Goal: Task Accomplishment & Management: Complete application form

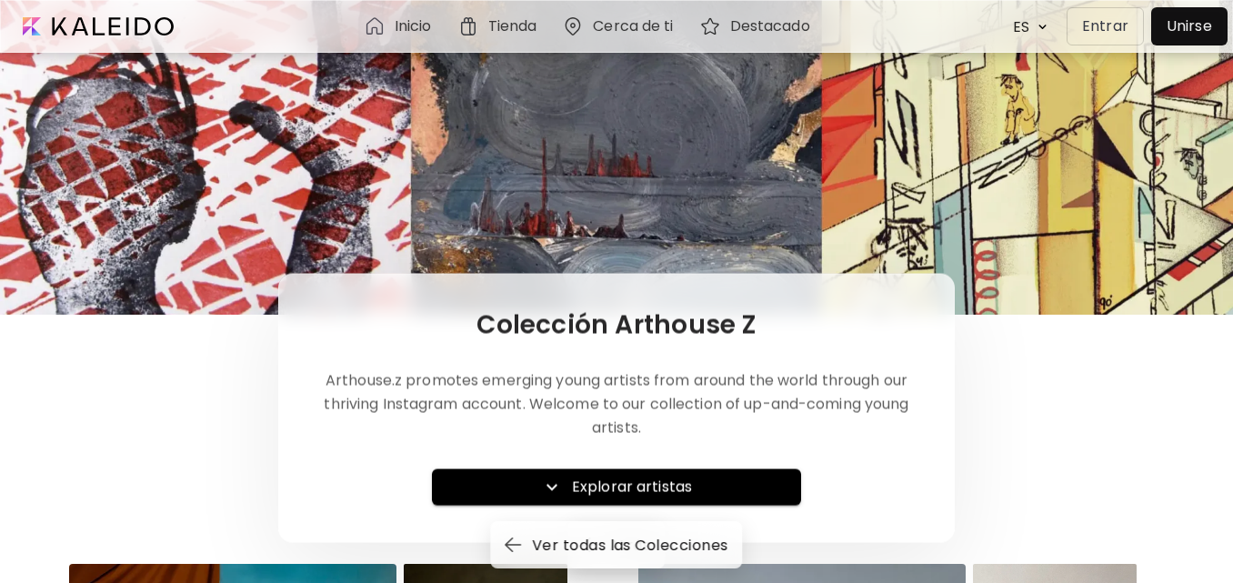
click at [1186, 27] on div at bounding box center [1188, 26] width 67 height 29
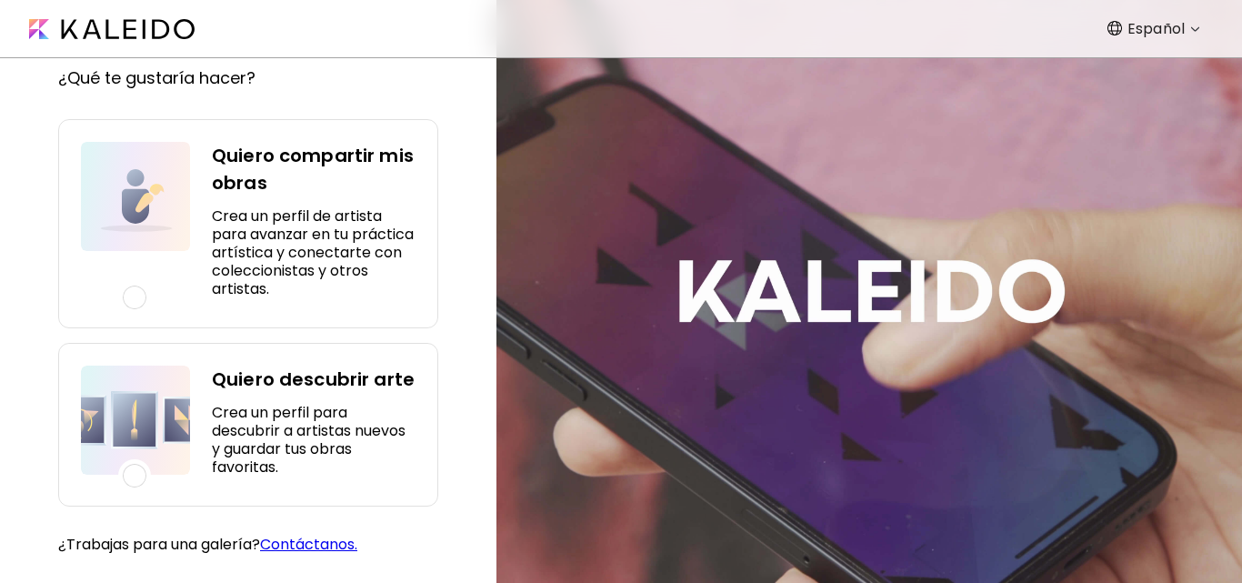
scroll to position [145, 0]
click at [280, 381] on h4 "Quiero descubrir arte" at bounding box center [314, 378] width 204 height 27
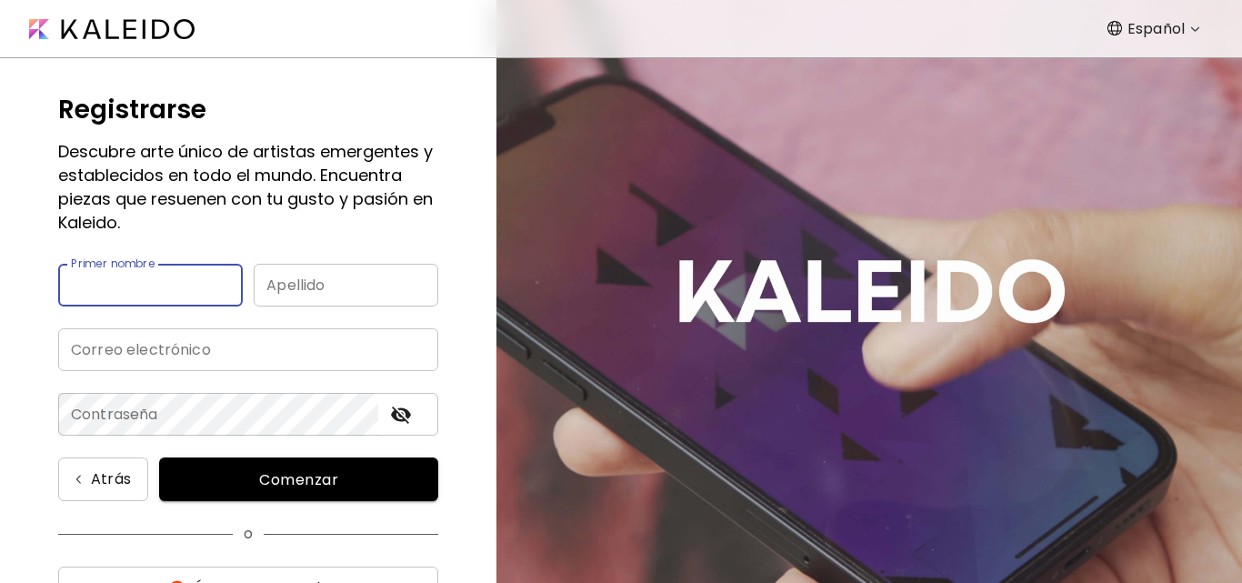
scroll to position [0, 0]
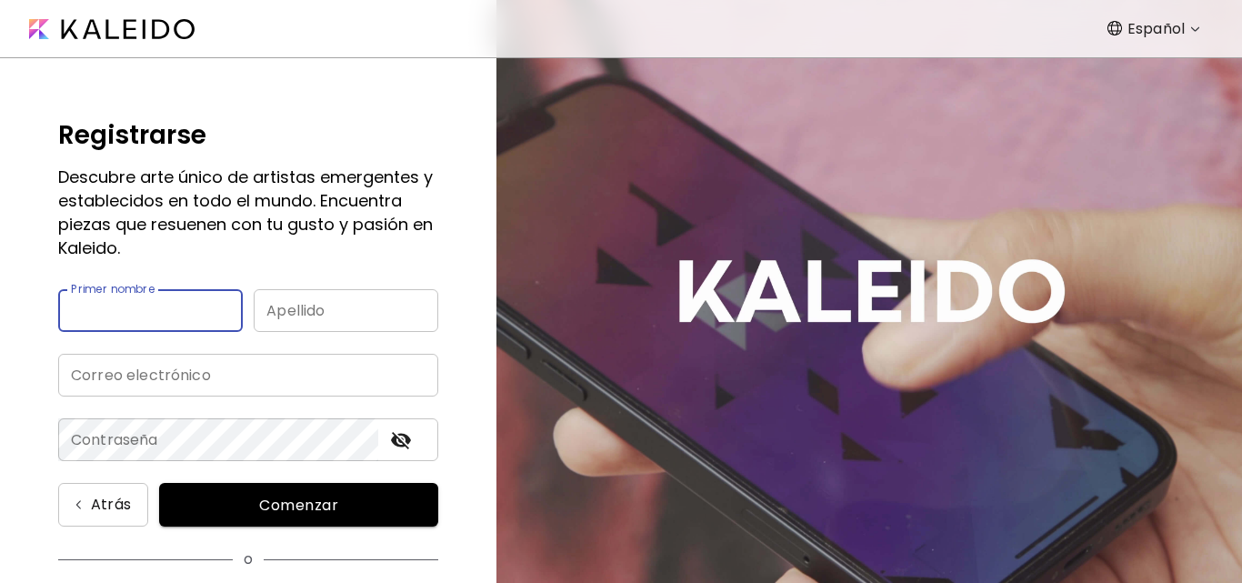
click at [165, 314] on input "text" at bounding box center [150, 310] width 185 height 43
click at [189, 315] on input "**********" at bounding box center [150, 310] width 185 height 43
click at [195, 312] on input "**********" at bounding box center [150, 310] width 185 height 43
type input "******"
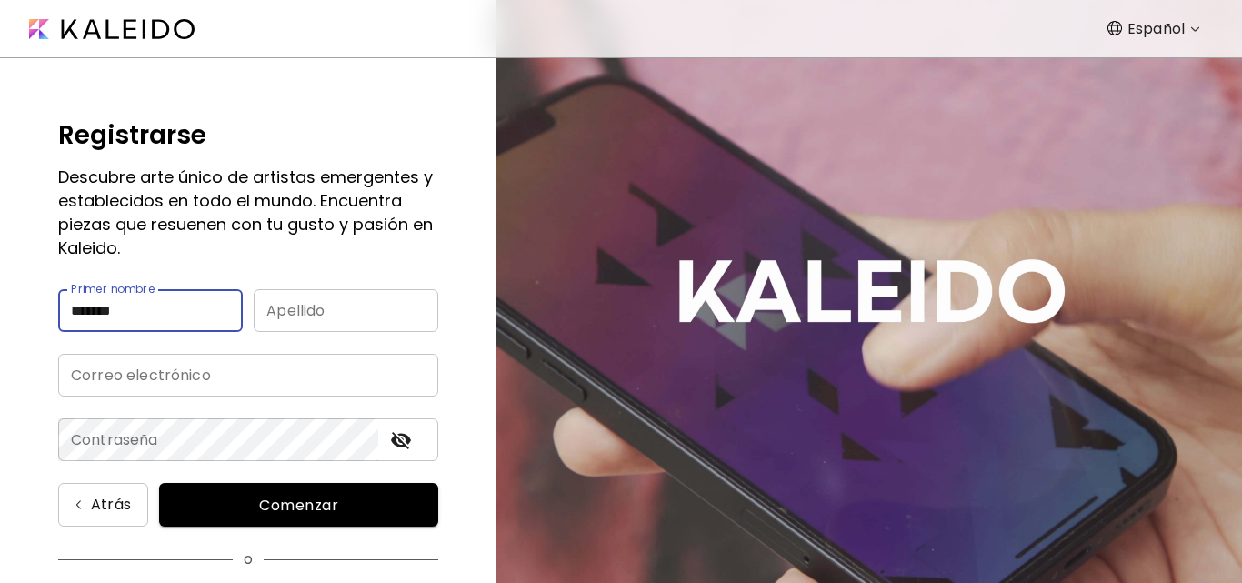
click at [299, 307] on input "text" at bounding box center [346, 310] width 185 height 43
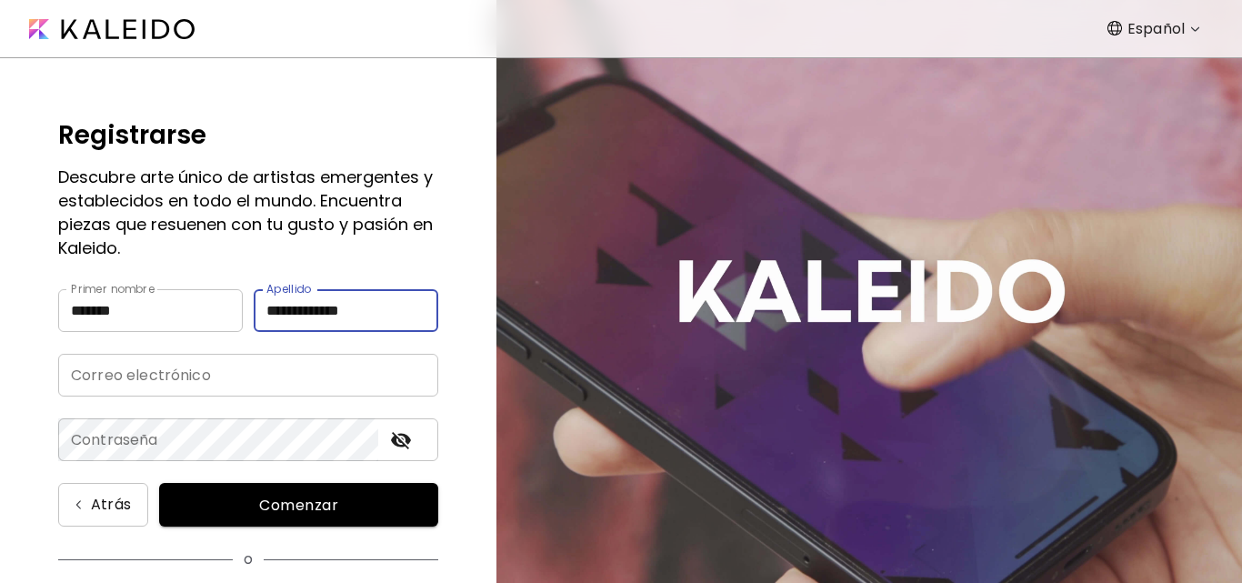
click at [396, 318] on input "**********" at bounding box center [346, 310] width 185 height 43
type input "*****"
click at [144, 366] on input "email" at bounding box center [248, 375] width 380 height 43
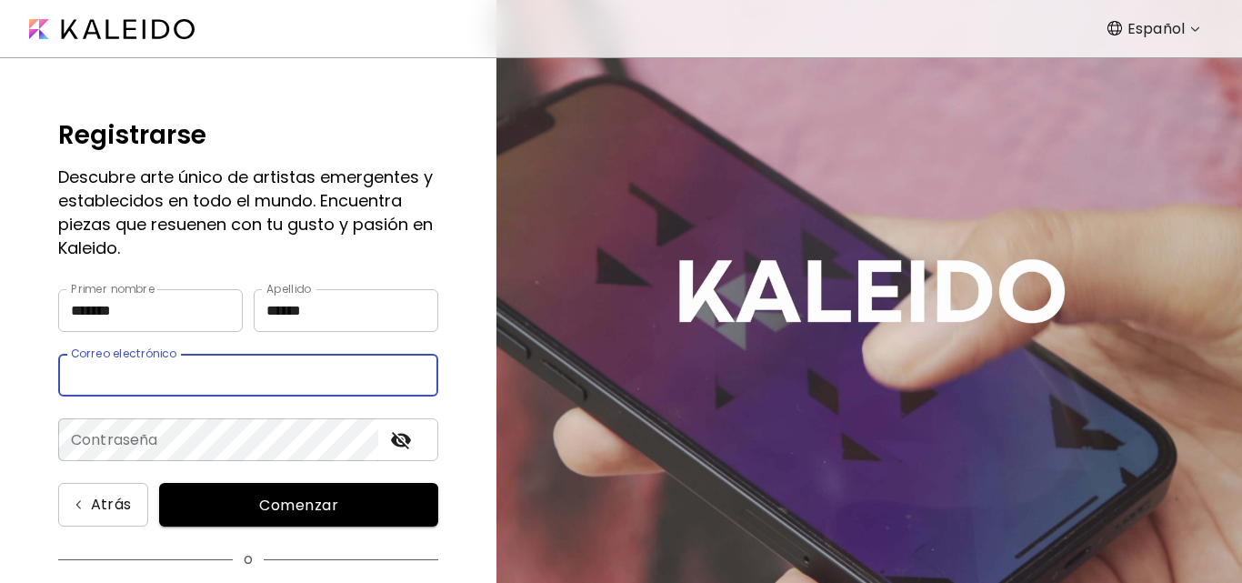
type input "**********"
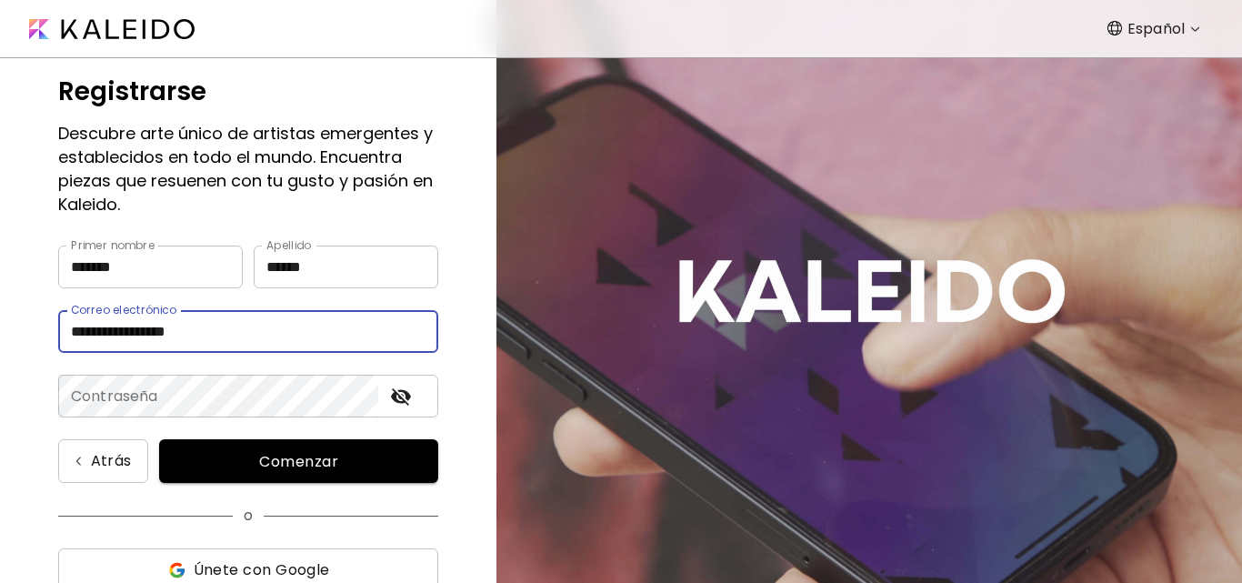
scroll to position [182, 0]
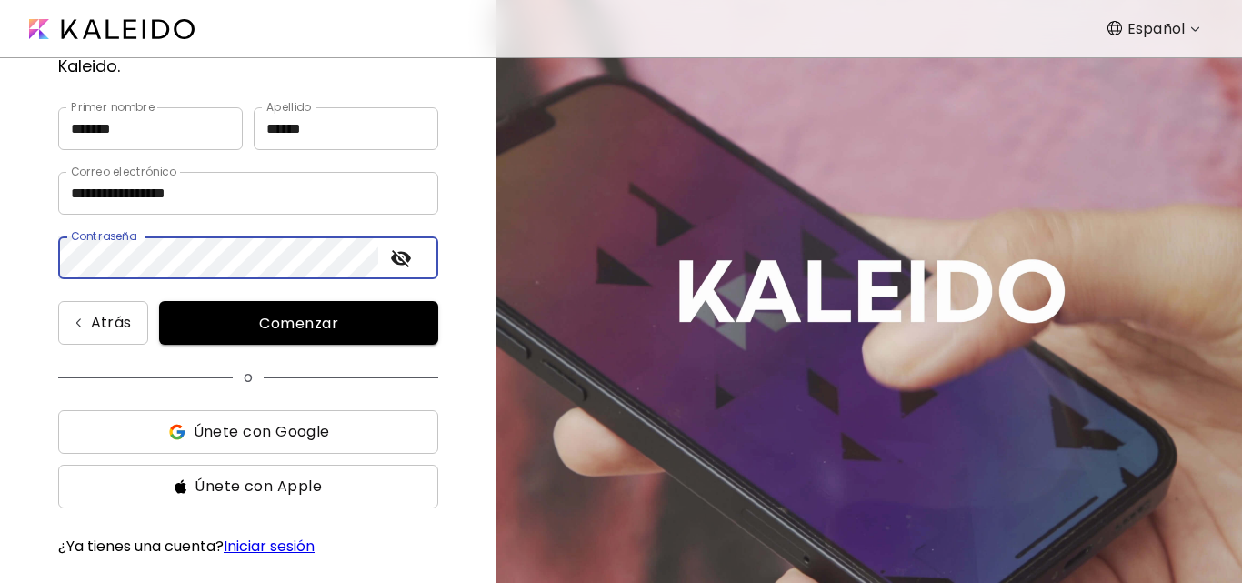
click at [410, 258] on icon "toggle password visibility" at bounding box center [401, 258] width 20 height 17
click at [245, 323] on span "Comenzar" at bounding box center [298, 323] width 235 height 19
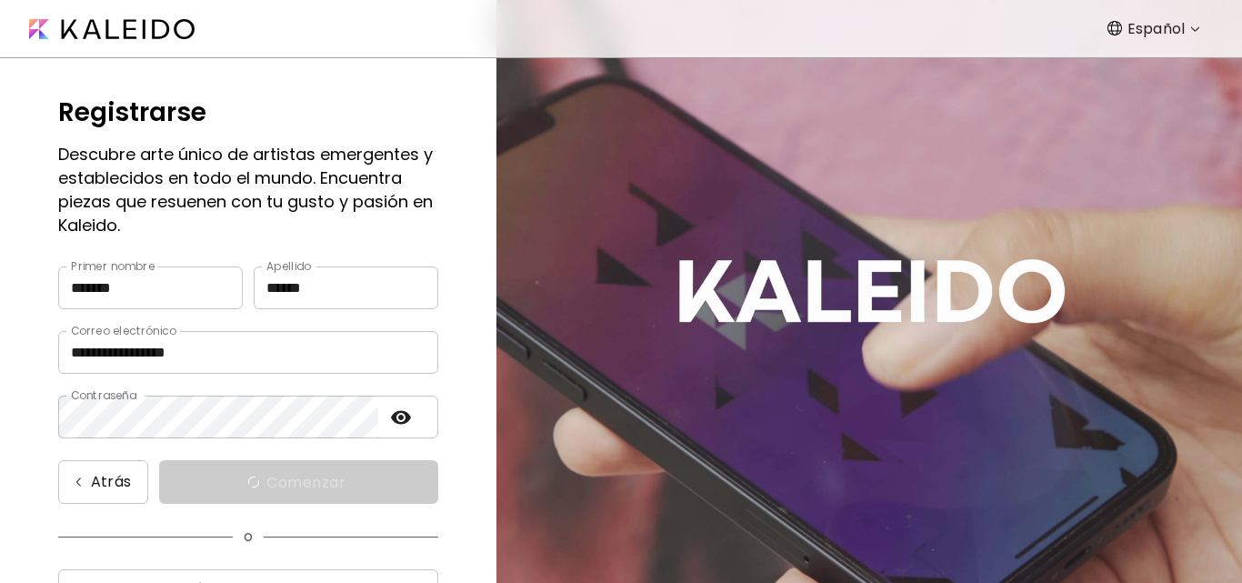
scroll to position [0, 0]
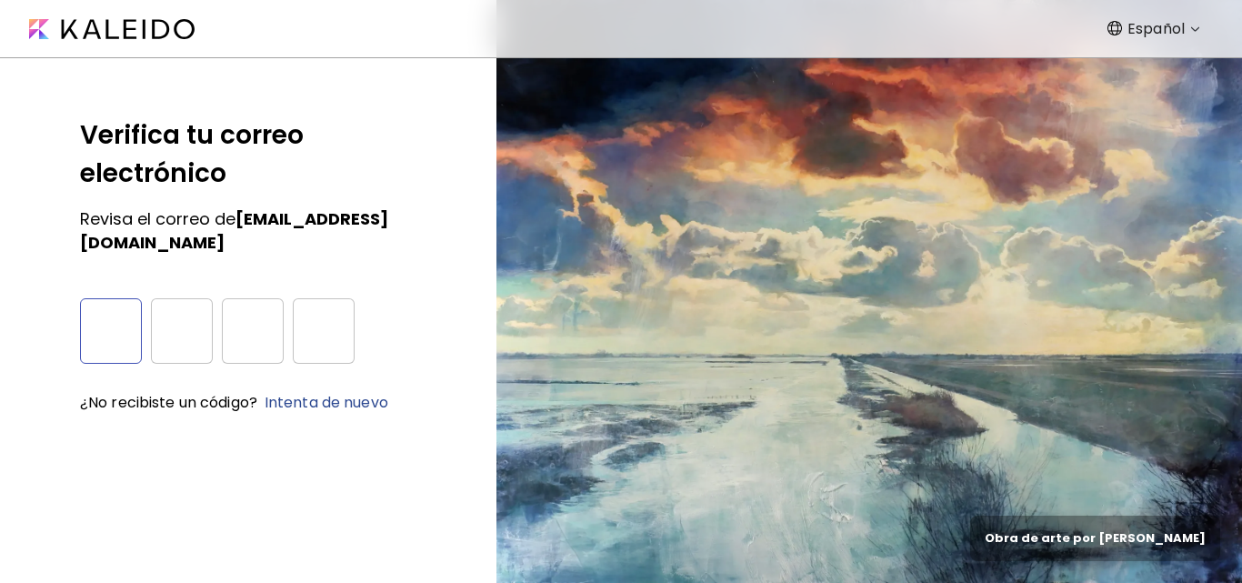
type input "*"
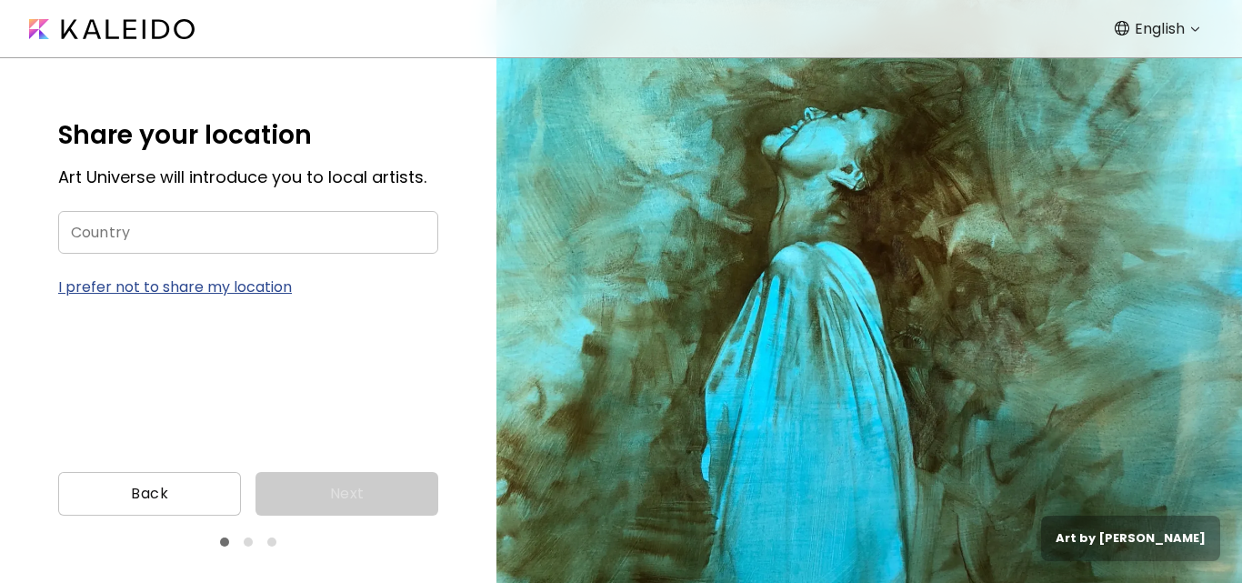
click at [122, 239] on input "Country" at bounding box center [248, 232] width 380 height 43
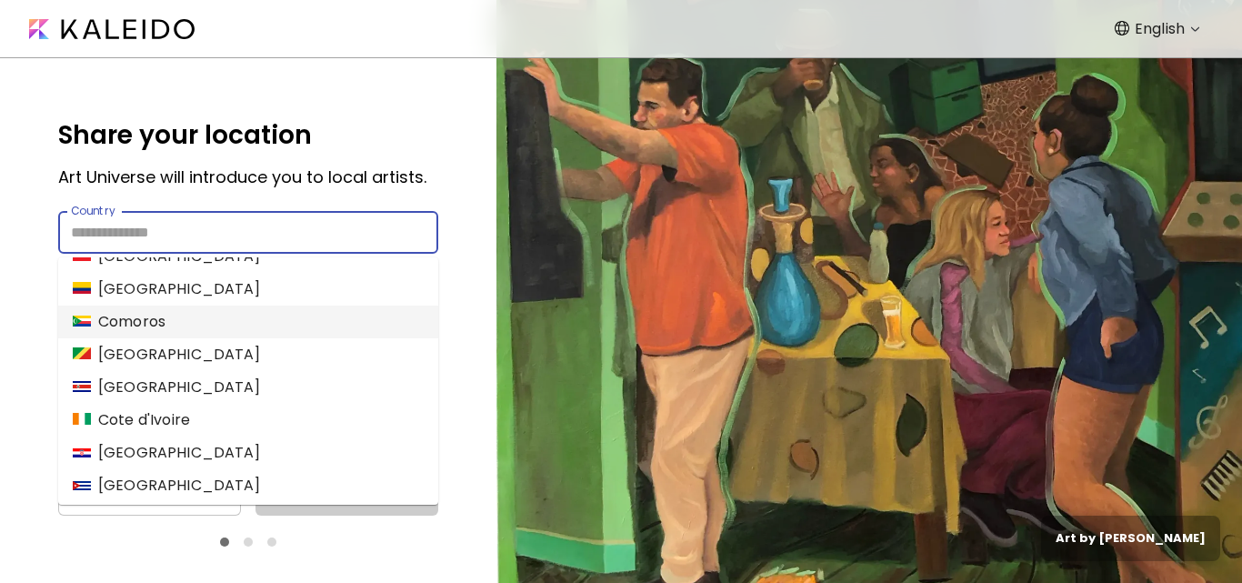
scroll to position [1364, 0]
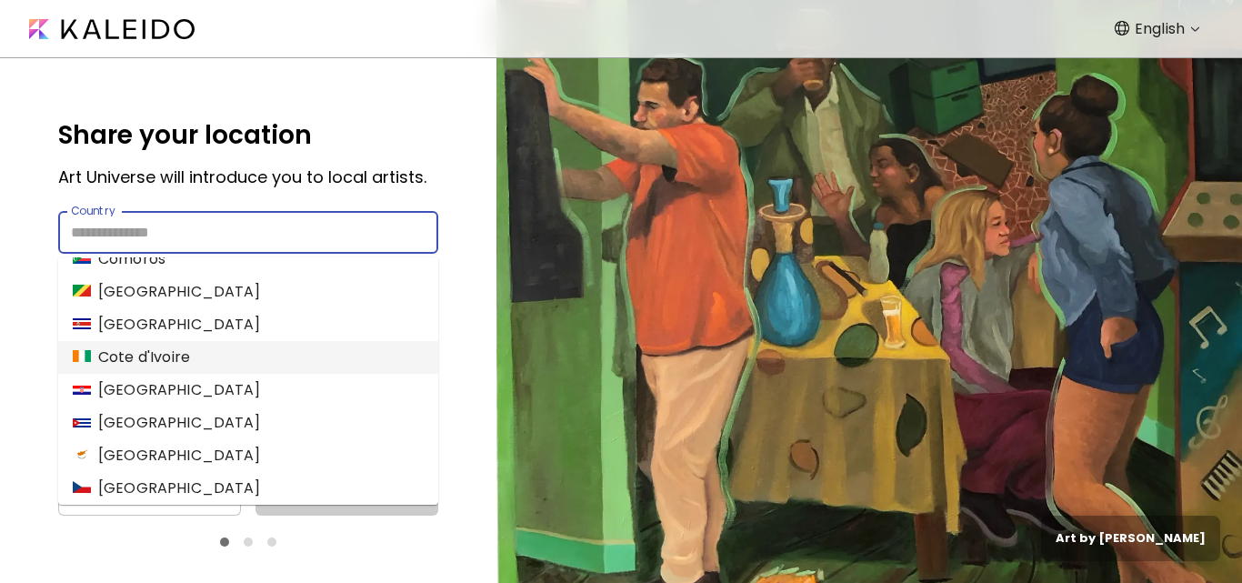
click at [5, 208] on div "Share your location Art Universe will introduce you to local artists. Country C…" at bounding box center [248, 257] width 496 height 399
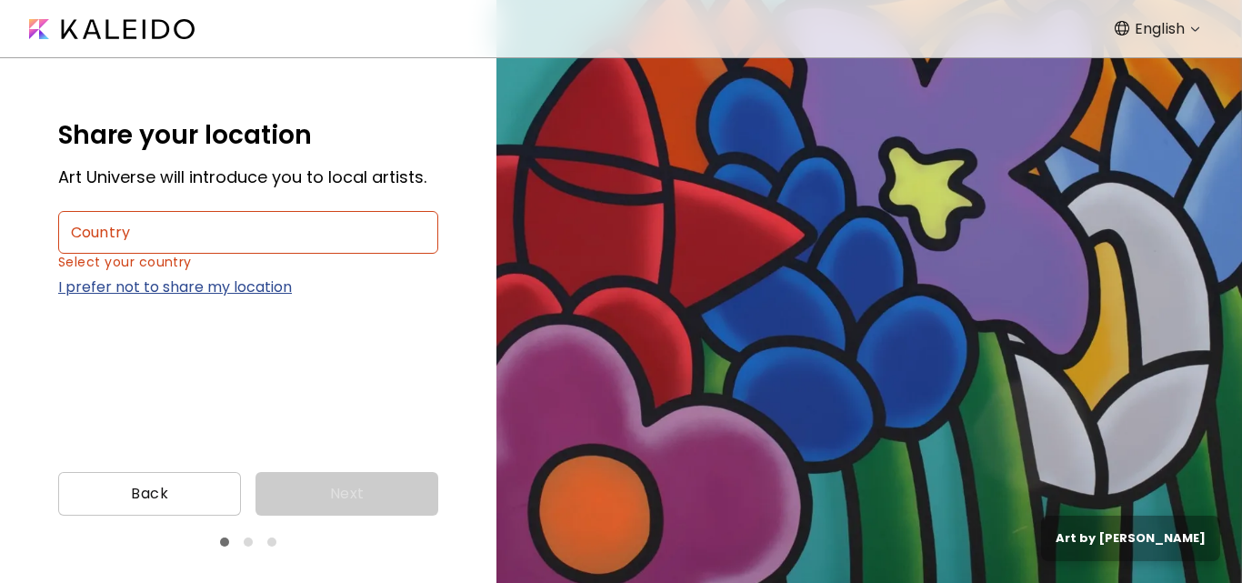
click at [160, 285] on p "I prefer not to share my location" at bounding box center [248, 286] width 380 height 23
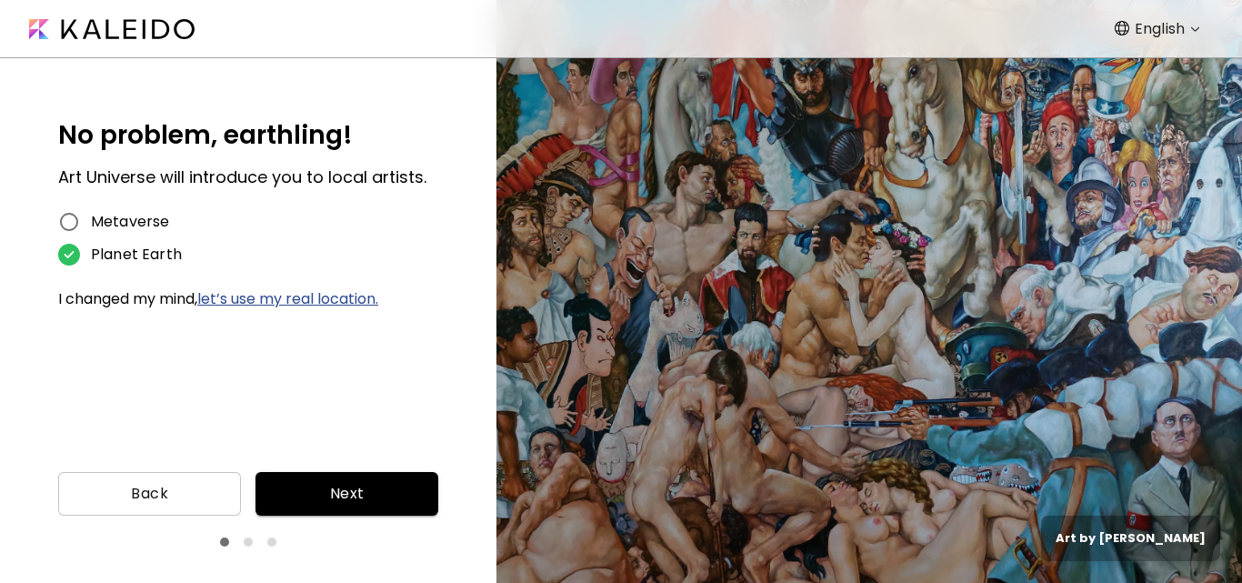
click at [327, 490] on span "Next" at bounding box center [347, 494] width 154 height 22
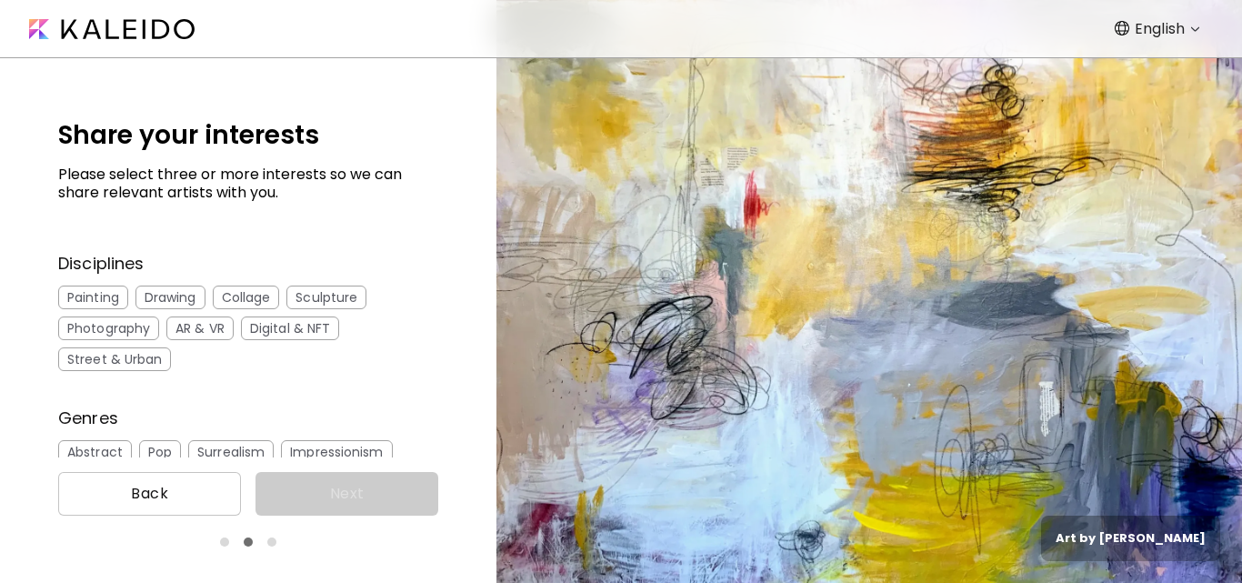
click at [104, 298] on div "Painting" at bounding box center [93, 297] width 70 height 24
click at [298, 331] on div "Digital & NFT" at bounding box center [290, 328] width 98 height 24
click at [128, 322] on div "Photography" at bounding box center [108, 328] width 101 height 24
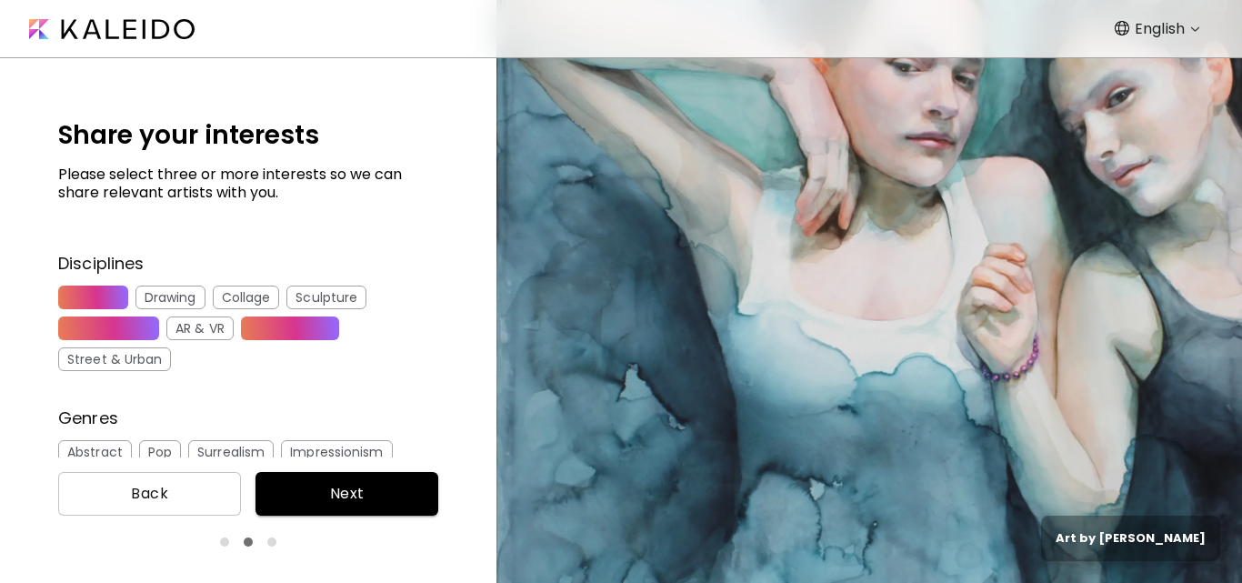
click at [246, 298] on div "Collage" at bounding box center [246, 297] width 67 height 24
click at [225, 294] on div "Collage" at bounding box center [246, 297] width 67 height 24
click at [150, 296] on div "Drawing" at bounding box center [170, 297] width 70 height 24
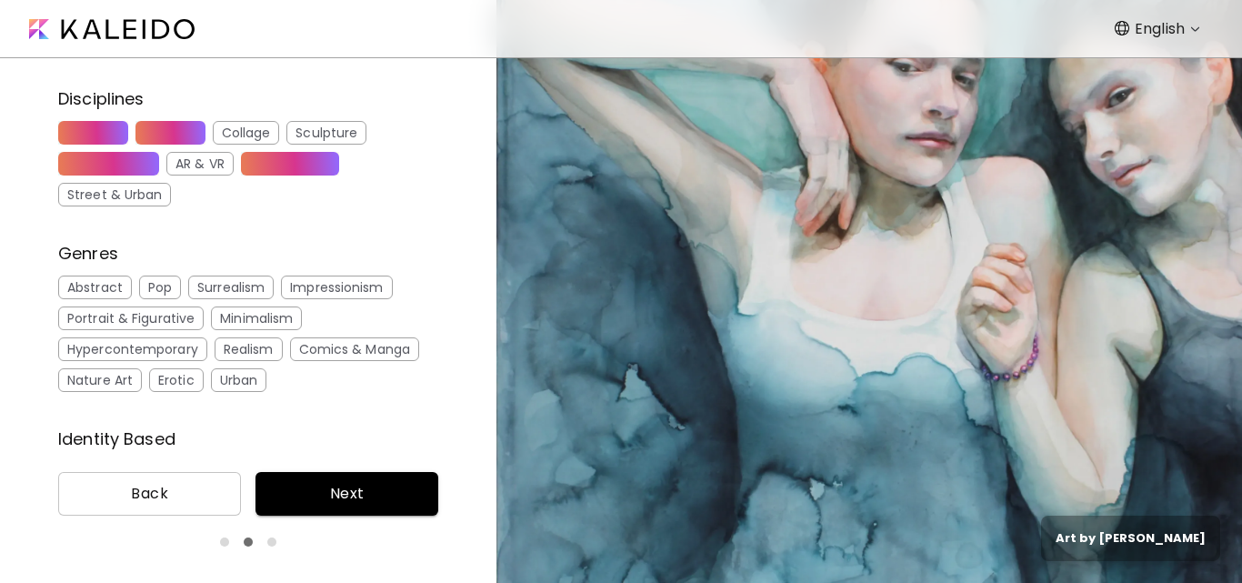
scroll to position [182, 0]
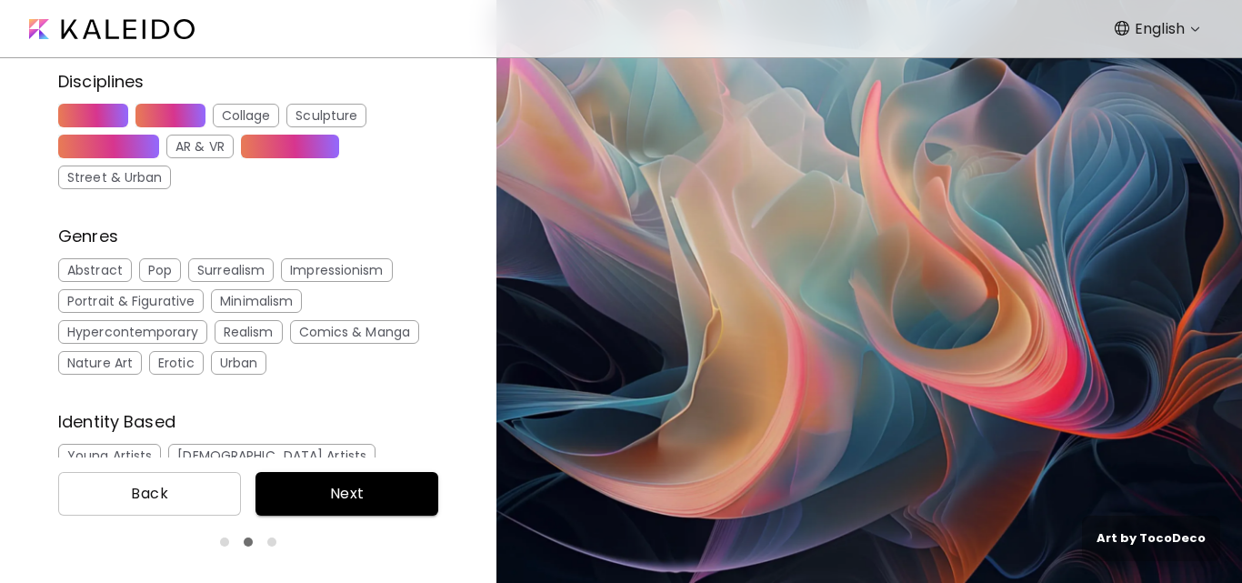
drag, startPoint x: 46, startPoint y: 259, endPoint x: 258, endPoint y: 335, distance: 225.2
click at [258, 335] on div "Share your interests Please select three or more interests so we can share rele…" at bounding box center [248, 257] width 496 height 399
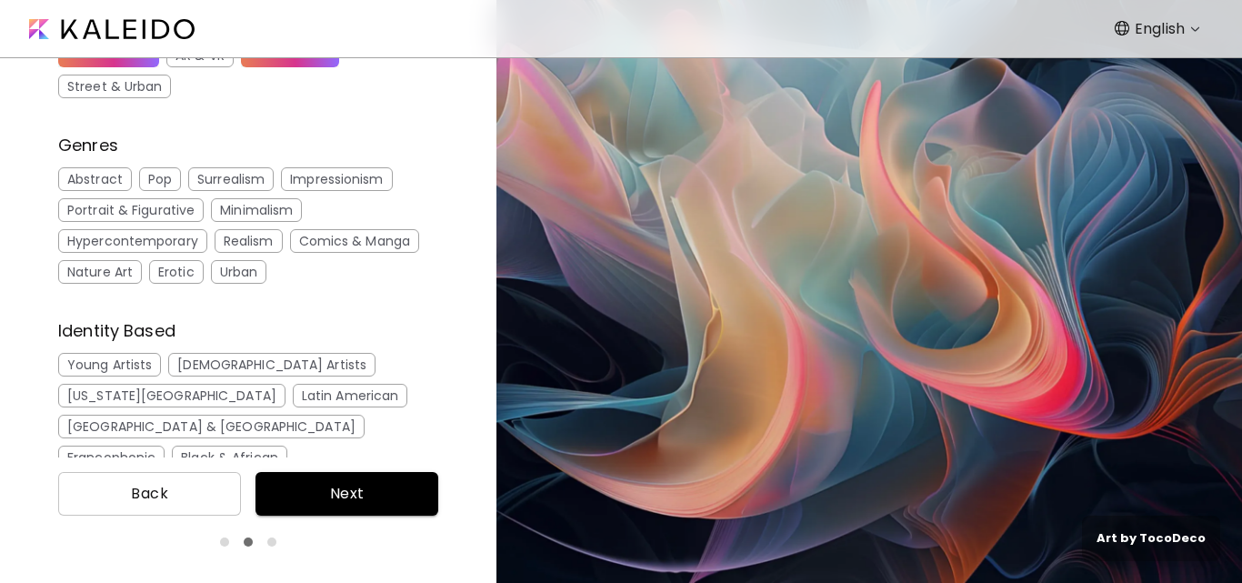
click at [335, 243] on div "Comics & Manga" at bounding box center [354, 241] width 129 height 24
click at [90, 183] on div "Abstract" at bounding box center [95, 179] width 74 height 24
click at [229, 178] on div "Surrealism" at bounding box center [230, 179] width 85 height 24
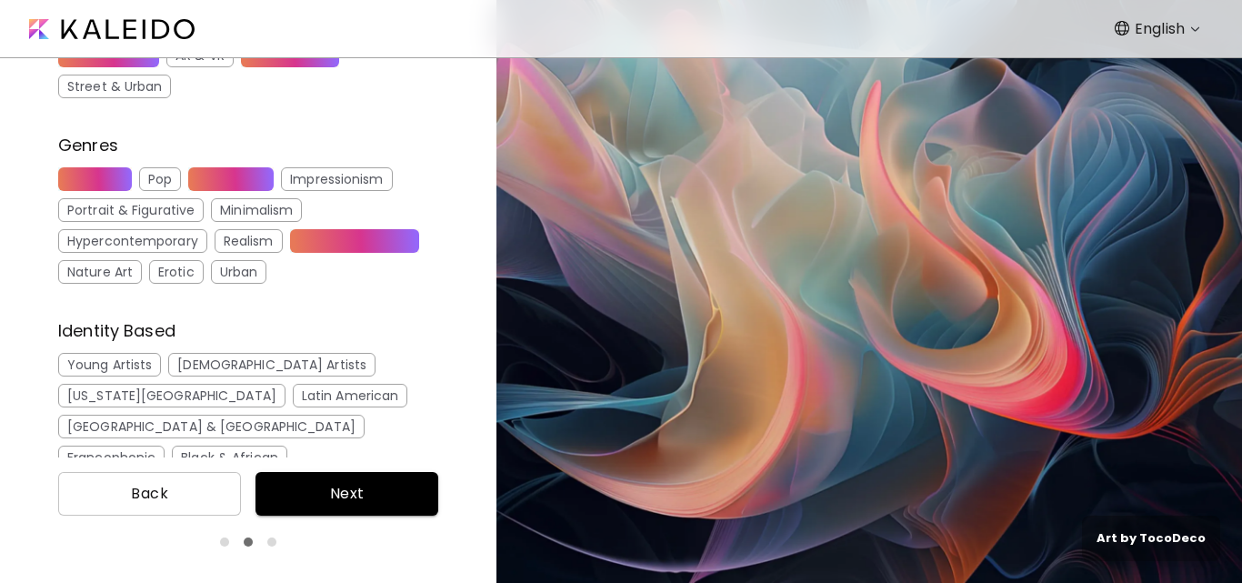
click at [150, 183] on div "Pop" at bounding box center [160, 179] width 42 height 24
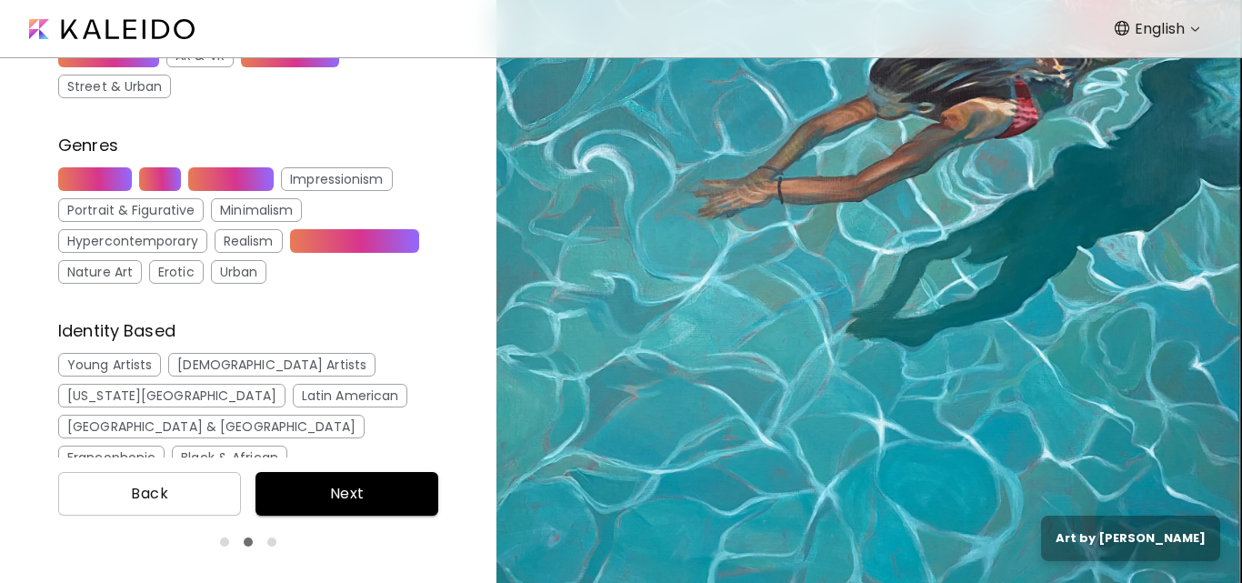
click at [98, 269] on div "Nature Art" at bounding box center [100, 272] width 84 height 24
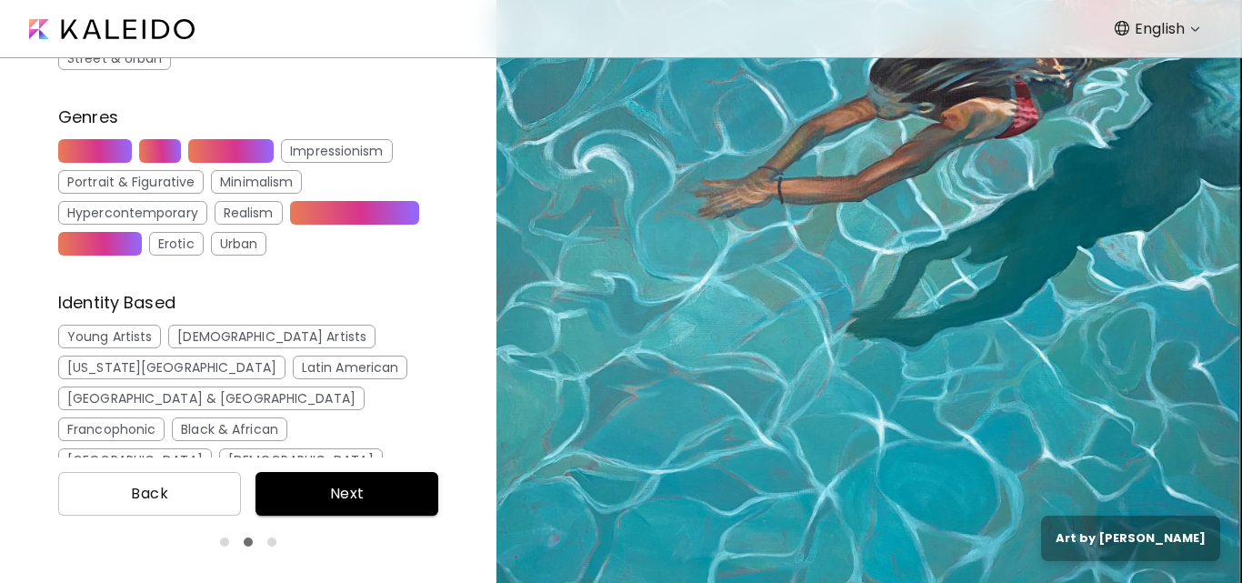
scroll to position [321, 0]
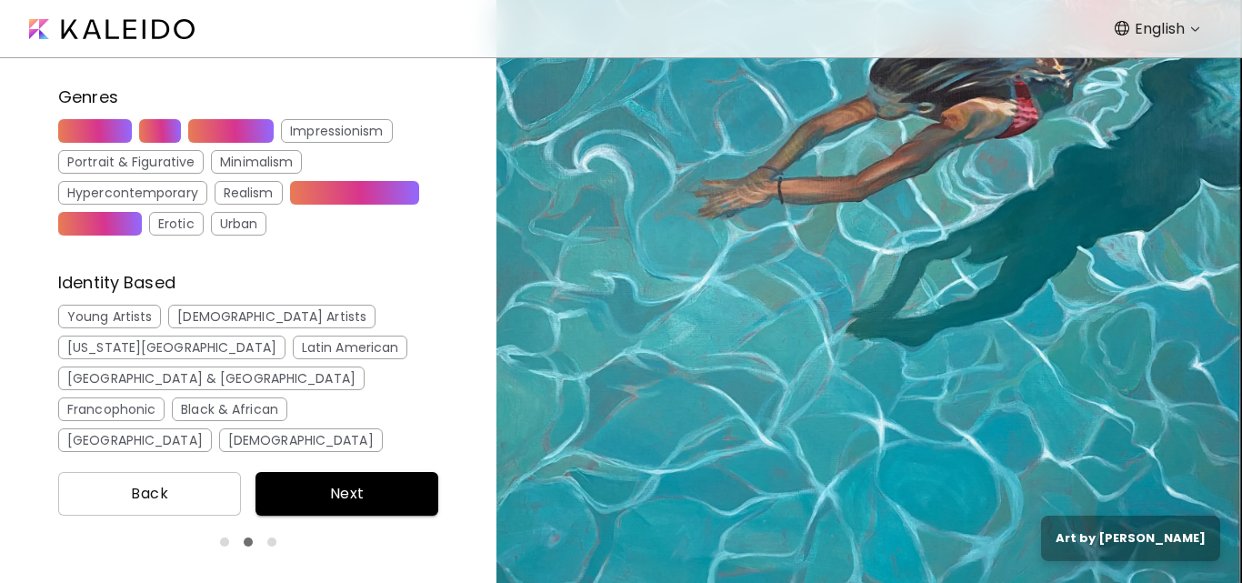
click at [139, 321] on div "Young Artists" at bounding box center [109, 317] width 103 height 24
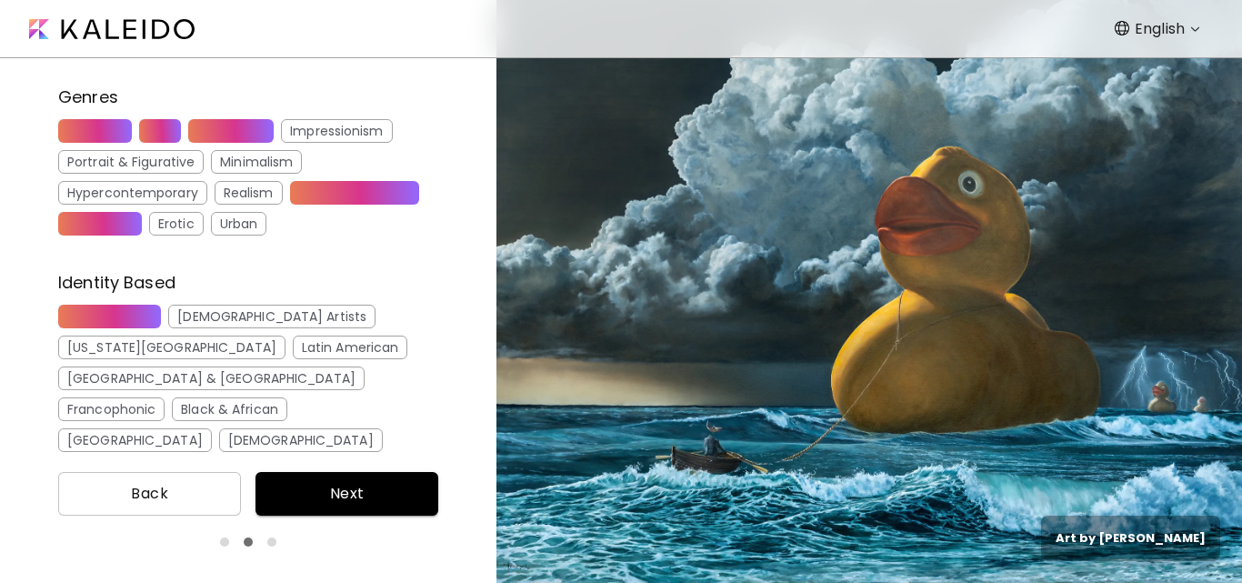
click at [125, 459] on div "Asian & Pacific" at bounding box center [115, 471] width 114 height 24
click at [212, 428] on div "[GEOGRAPHIC_DATA]" at bounding box center [135, 440] width 154 height 24
click at [285, 335] on div "[US_STATE][GEOGRAPHIC_DATA]" at bounding box center [171, 347] width 227 height 24
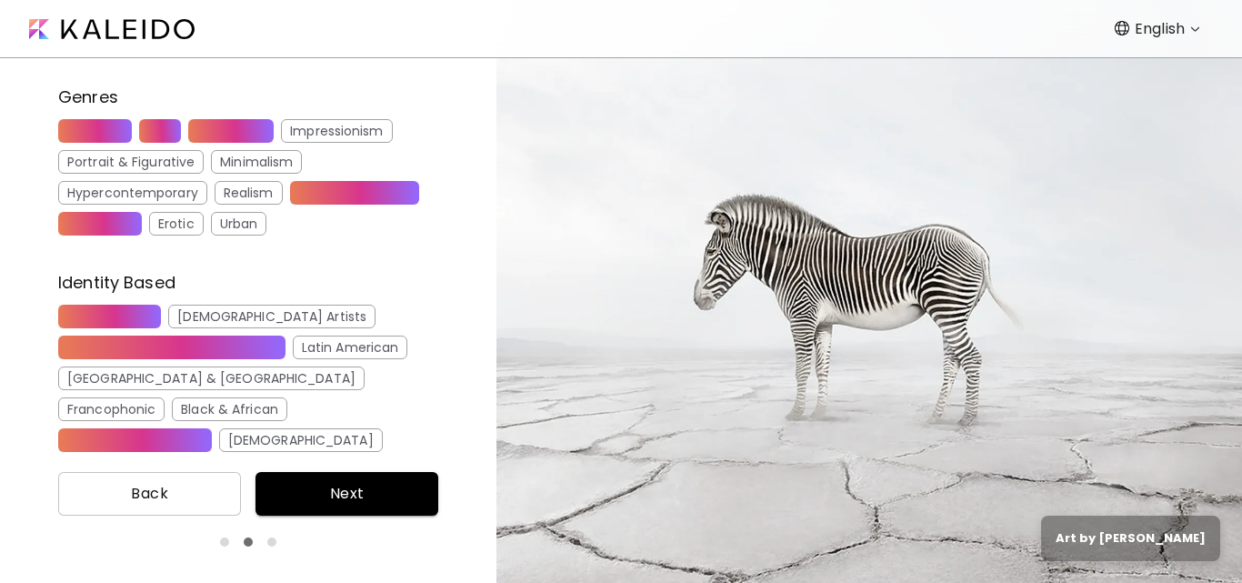
click at [165, 397] on div "Francophonic" at bounding box center [111, 409] width 106 height 24
click at [239, 459] on div "India & [GEOGRAPHIC_DATA]" at bounding box center [280, 471] width 202 height 24
click at [172, 397] on div "Black & African" at bounding box center [229, 409] width 115 height 24
click at [304, 428] on div "[DEMOGRAPHIC_DATA]" at bounding box center [301, 440] width 164 height 24
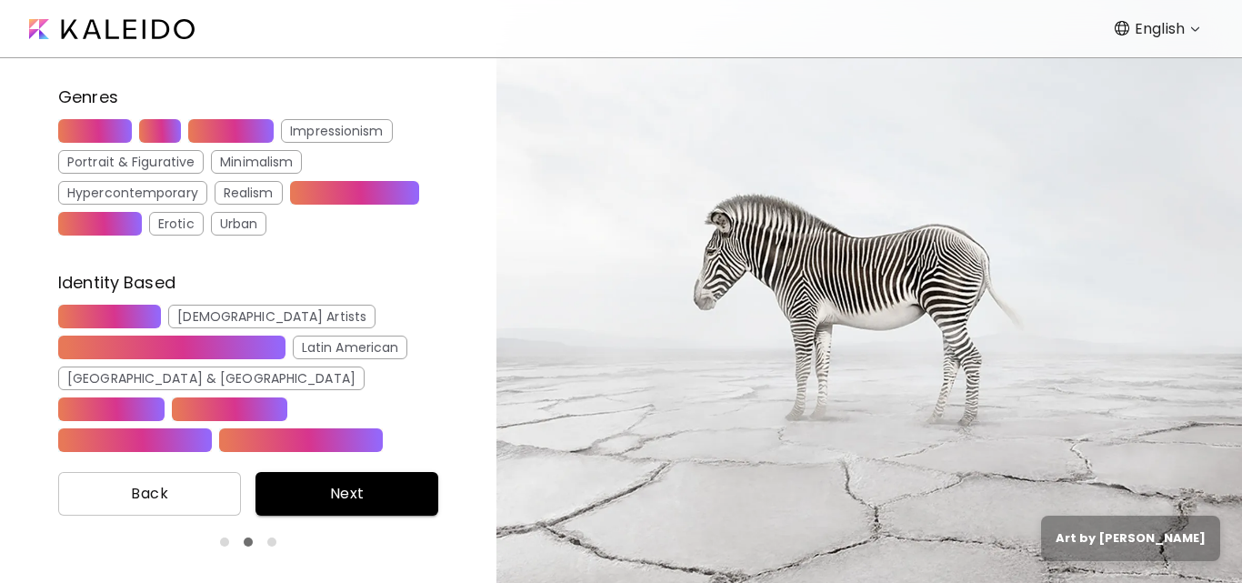
click at [315, 428] on div "[DEMOGRAPHIC_DATA]" at bounding box center [301, 440] width 164 height 24
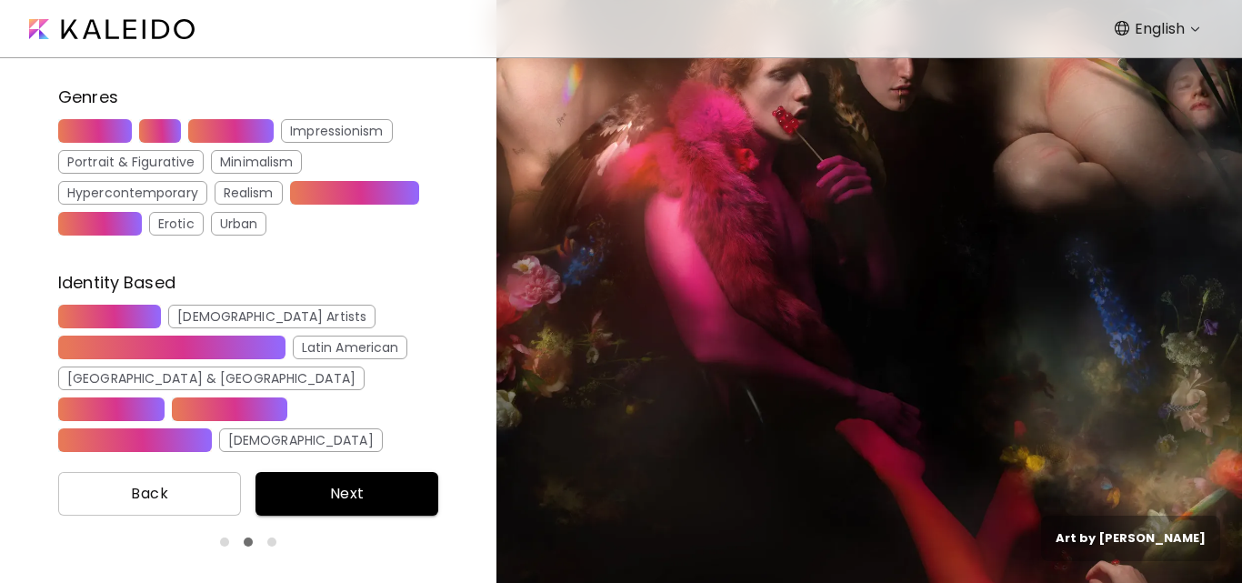
click at [293, 345] on div "Latin American" at bounding box center [350, 347] width 115 height 24
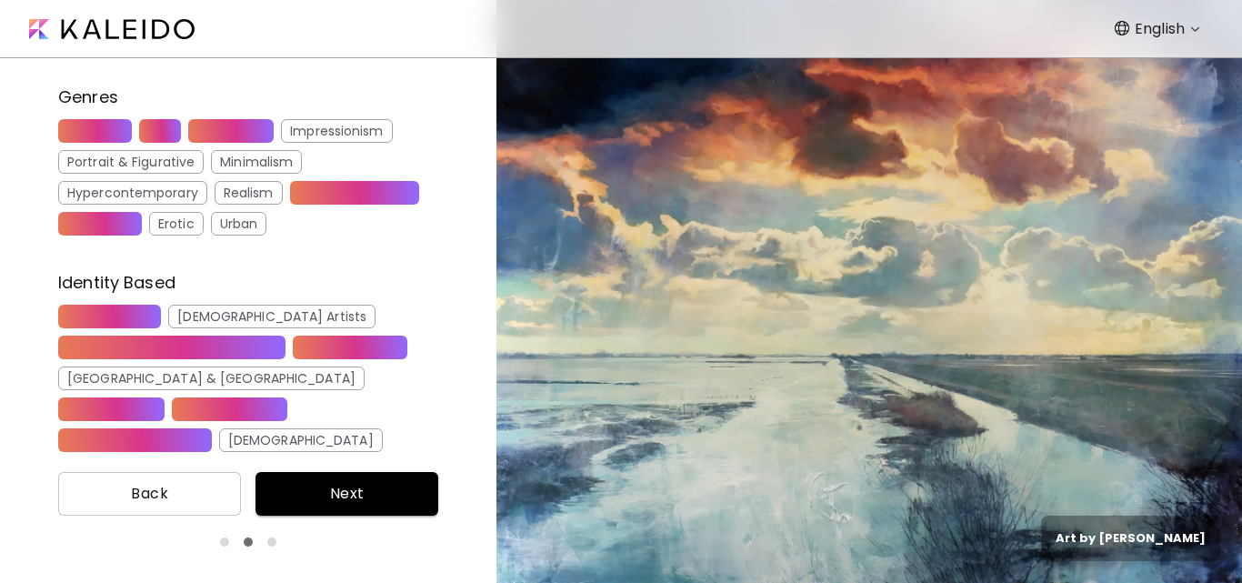
drag, startPoint x: 1194, startPoint y: 0, endPoint x: 650, endPoint y: 51, distance: 546.0
click at [650, 51] on nav "English *******" at bounding box center [621, 29] width 1242 height 58
click at [1165, 29] on body "English ******* Share your interests Please select three or more interests so w…" at bounding box center [621, 291] width 1242 height 583
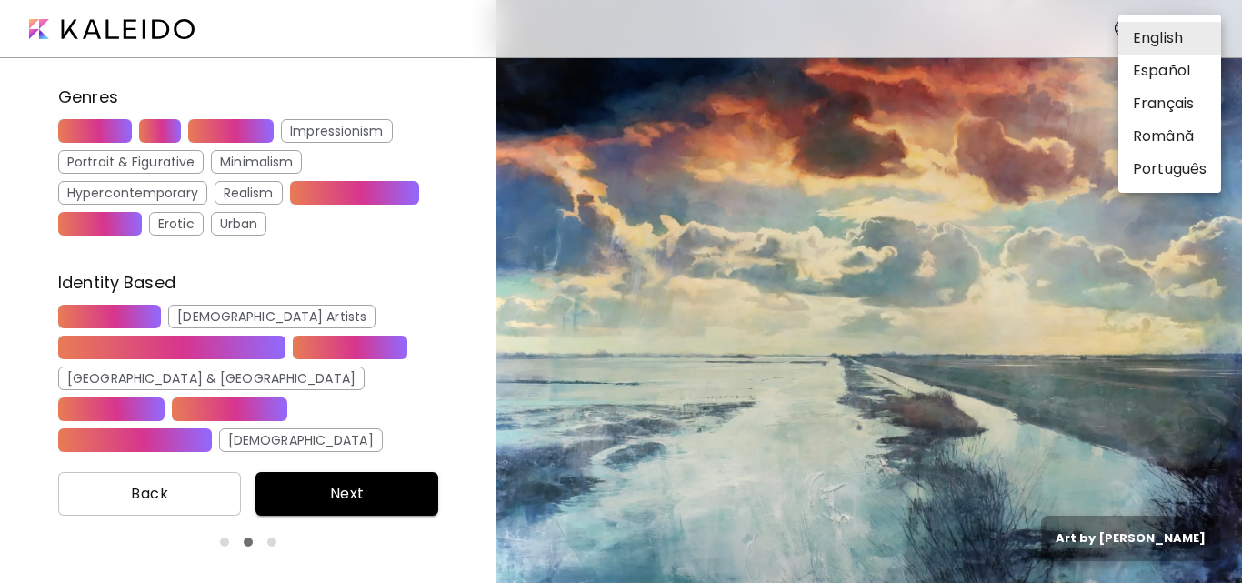
click at [1160, 73] on li "Español" at bounding box center [1169, 71] width 103 height 33
type input "*******"
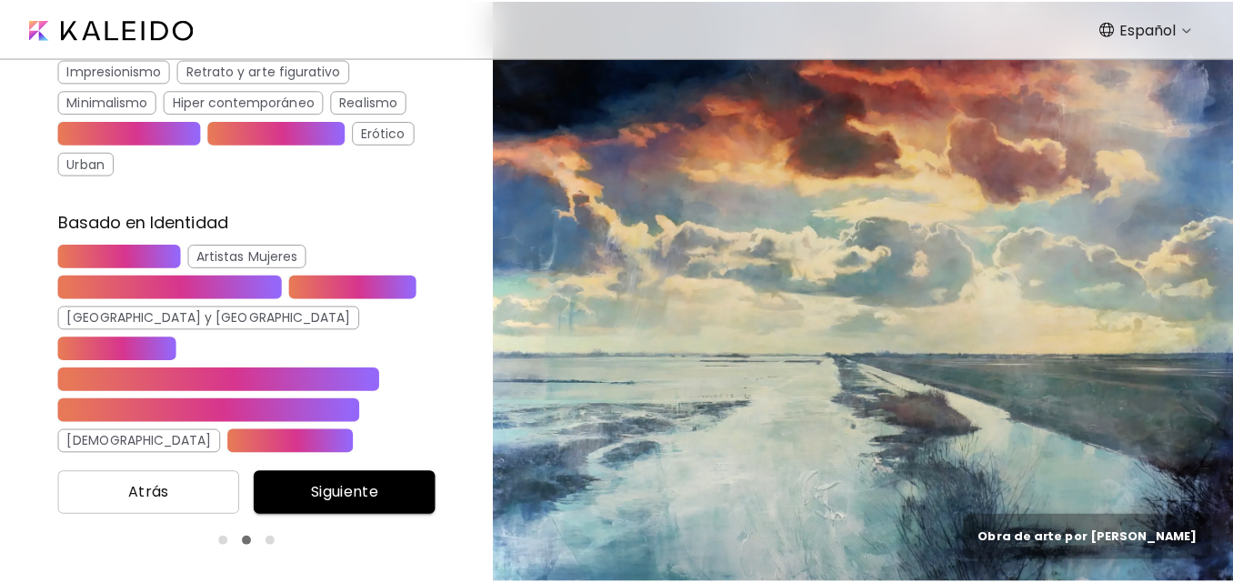
scroll to position [432, 0]
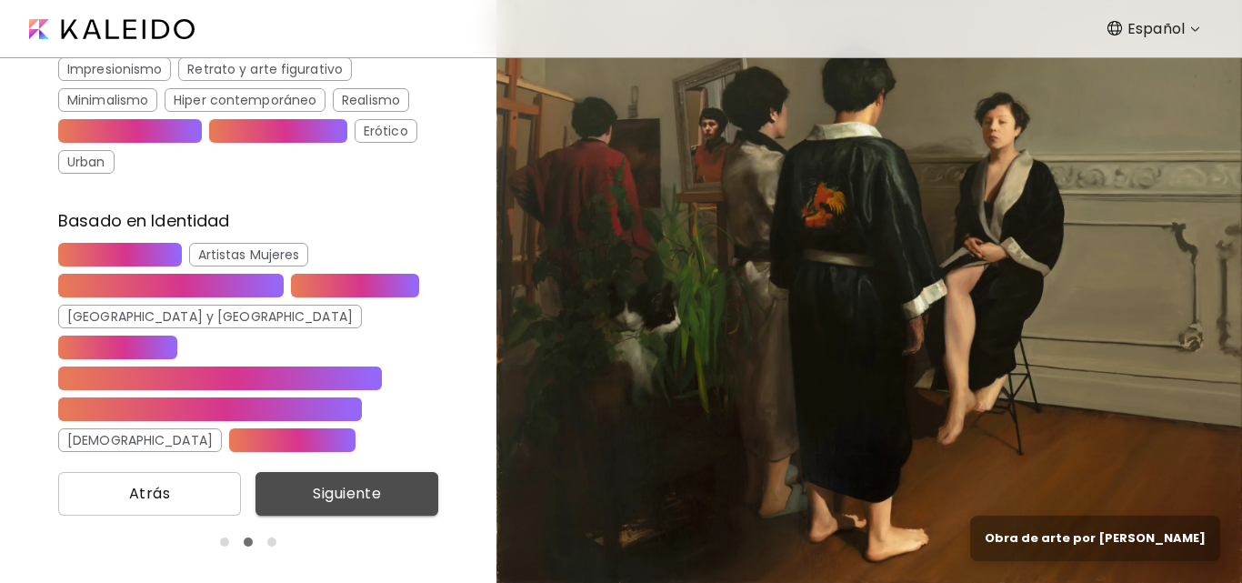
click at [342, 491] on span "Siguiente" at bounding box center [347, 494] width 154 height 22
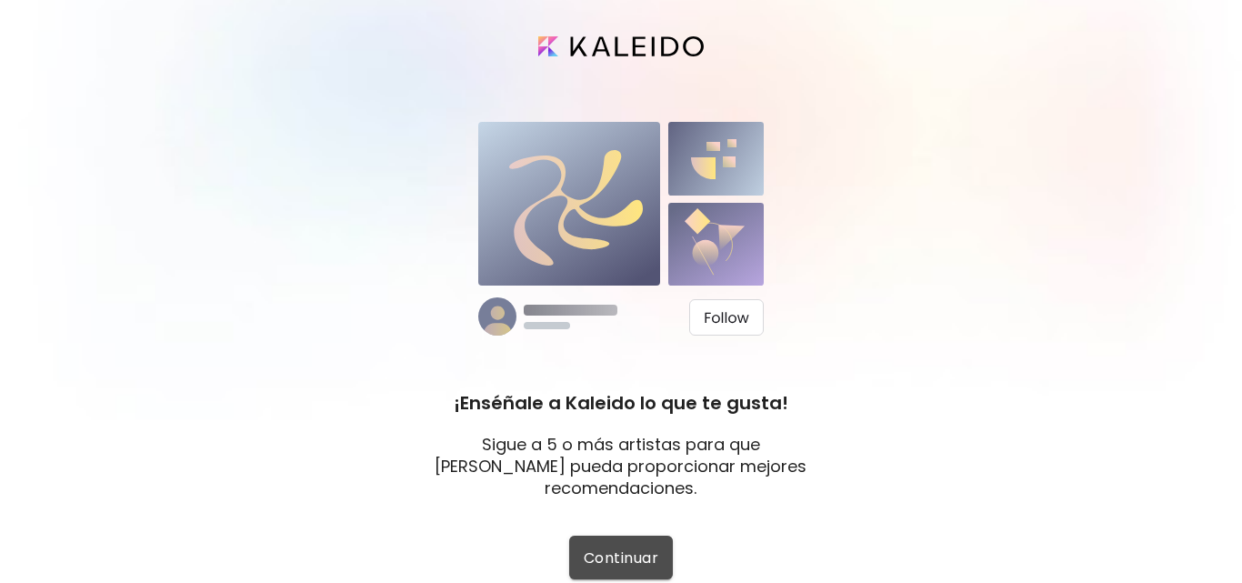
click at [616, 555] on span "Continuar" at bounding box center [621, 557] width 75 height 19
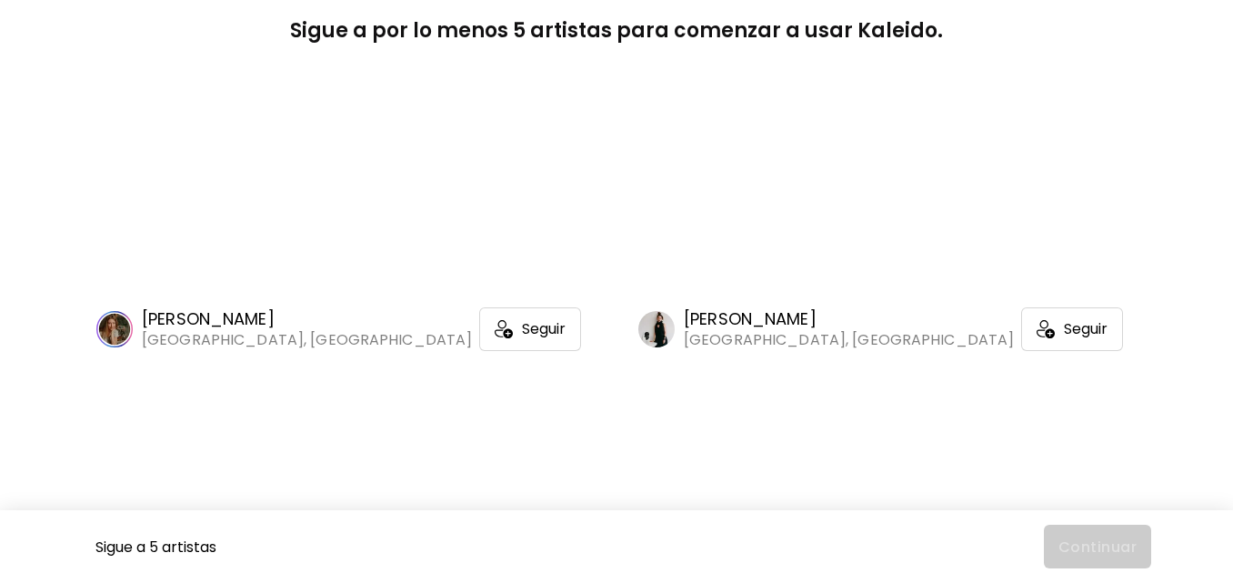
scroll to position [182, 0]
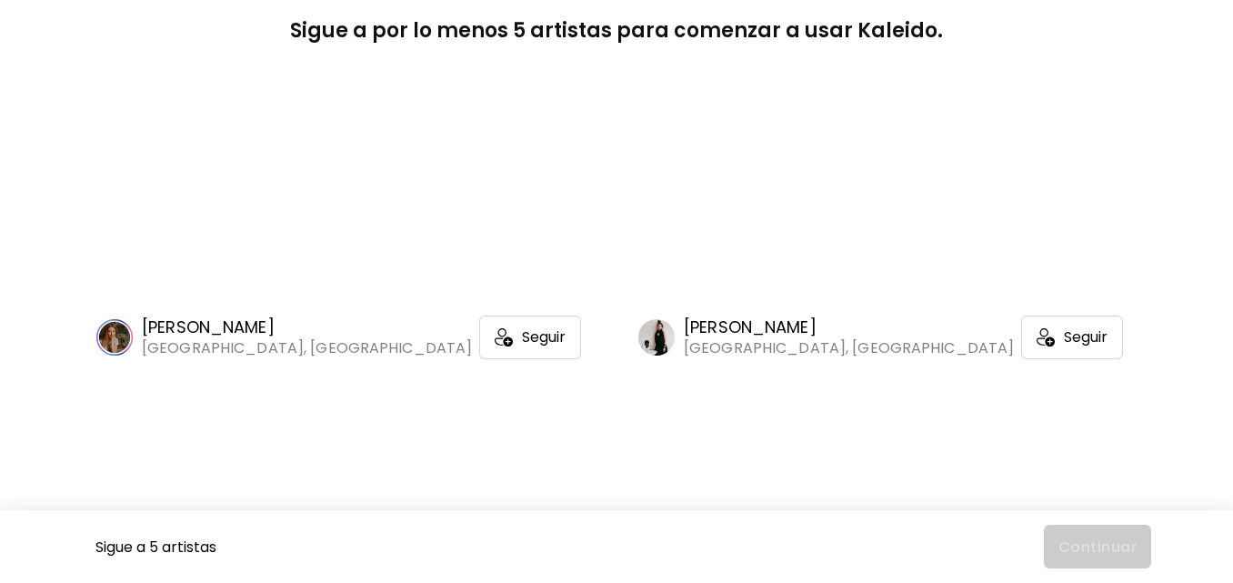
click at [235, 327] on h6 "[PERSON_NAME]" at bounding box center [307, 327] width 330 height 22
click at [491, 336] on img at bounding box center [500, 337] width 18 height 18
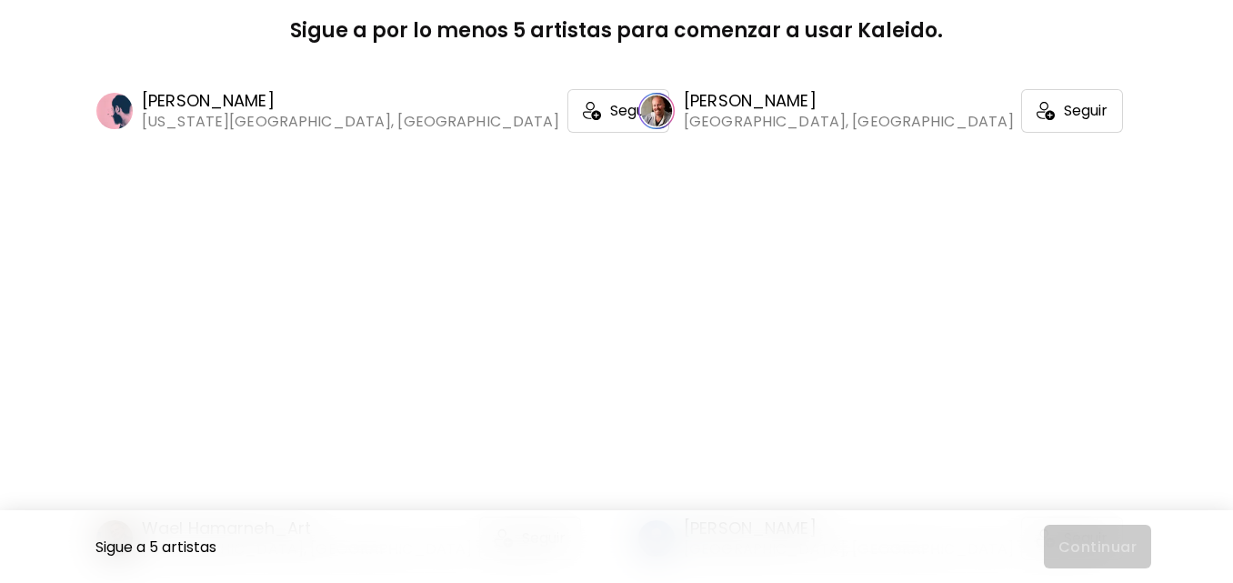
scroll to position [2545, 0]
click at [1064, 117] on span "Seguir" at bounding box center [1086, 108] width 44 height 18
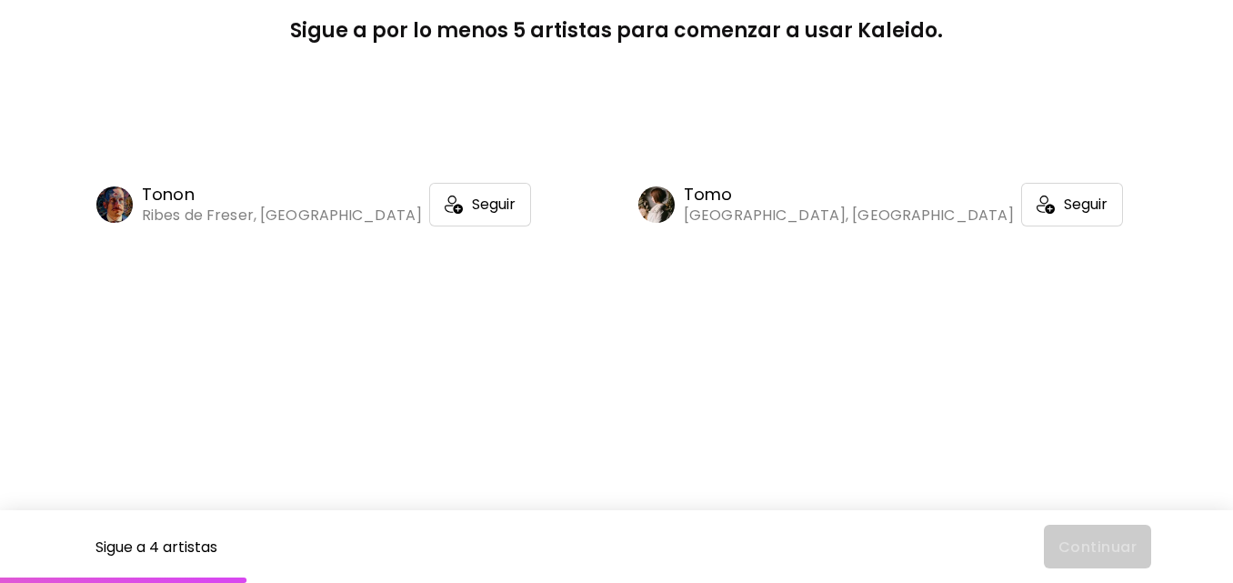
scroll to position [6636, 0]
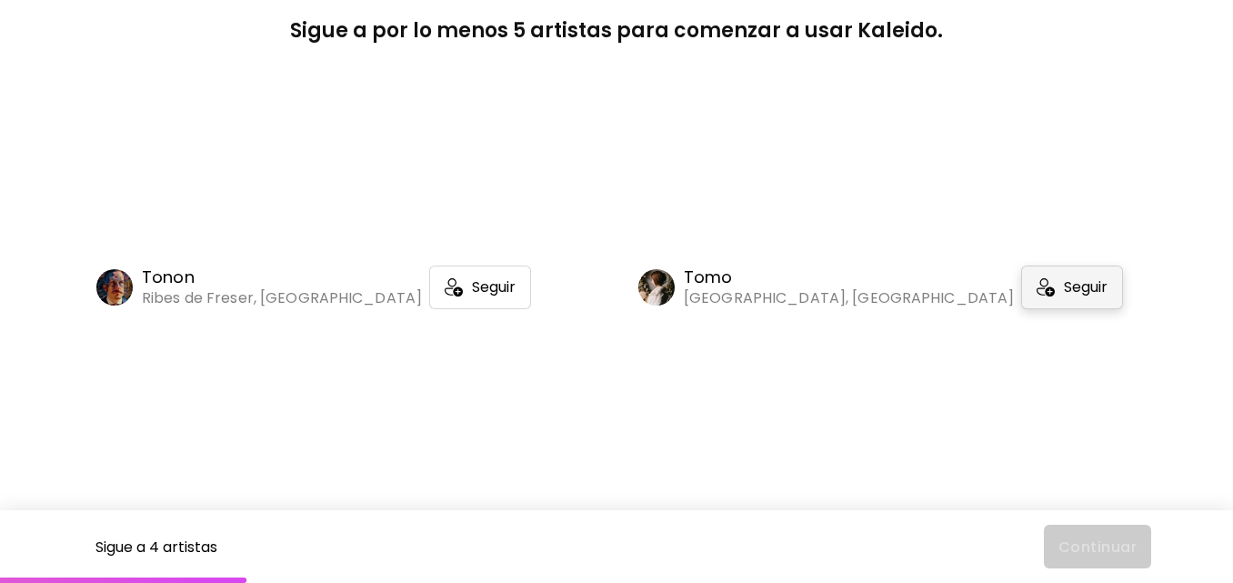
click at [1064, 296] on span "Seguir" at bounding box center [1086, 287] width 44 height 18
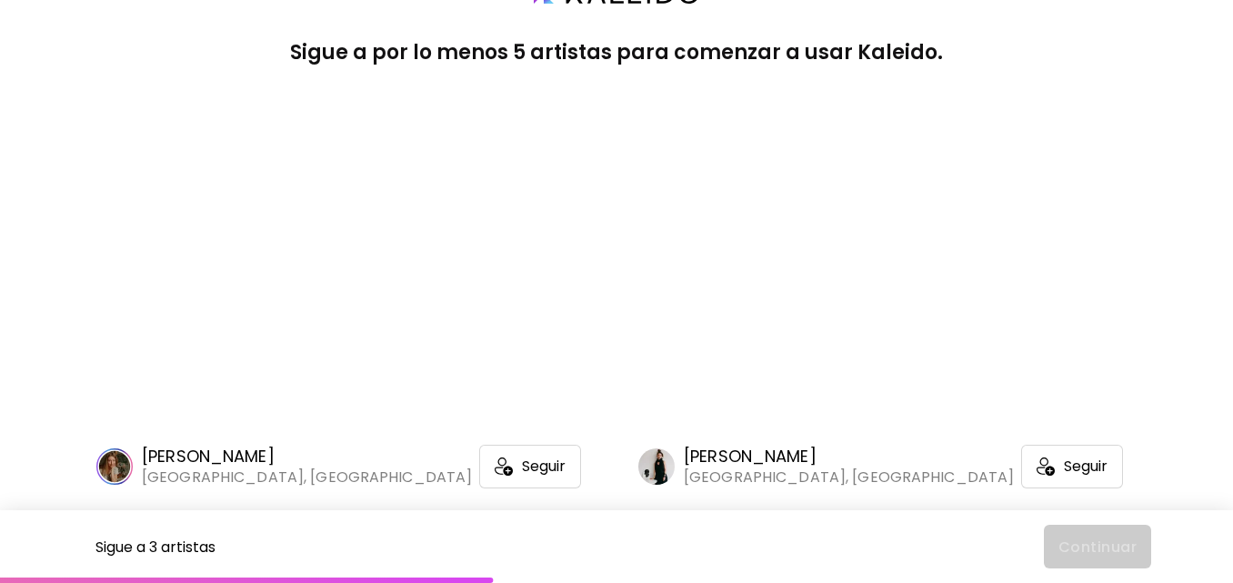
scroll to position [182, 0]
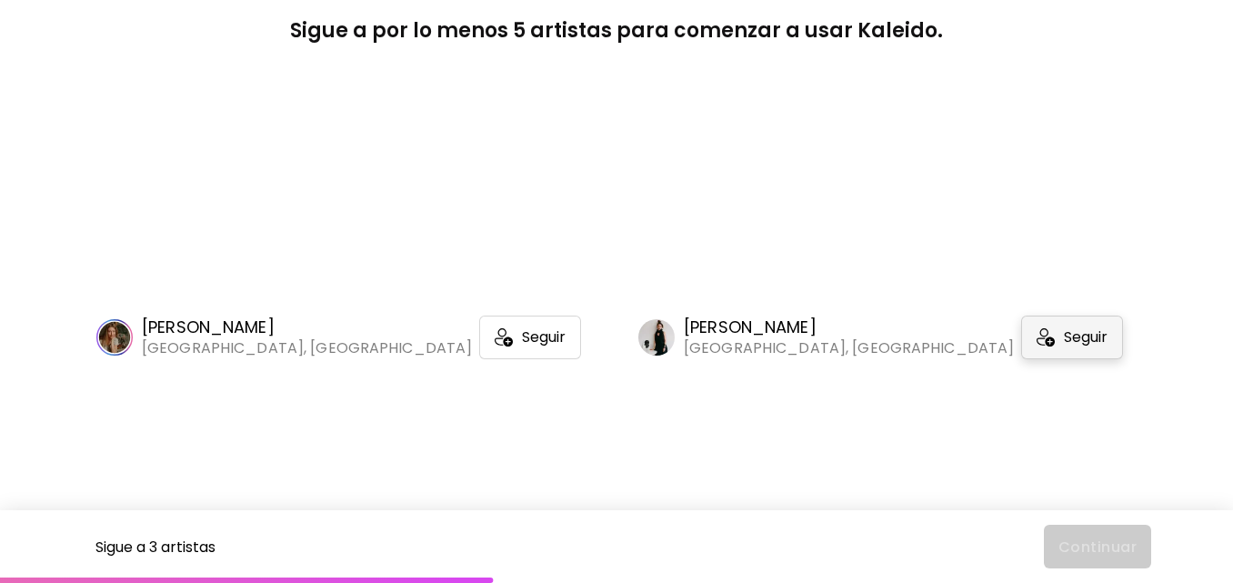
click at [1064, 335] on span "Seguir" at bounding box center [1086, 337] width 44 height 18
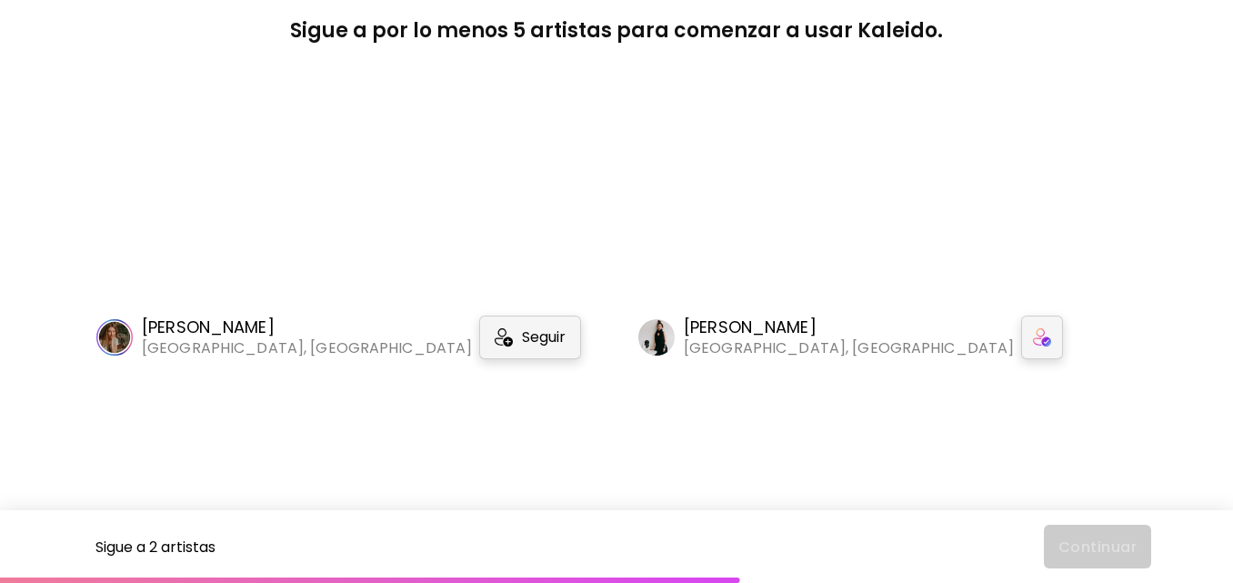
click at [522, 341] on span "Seguir" at bounding box center [544, 337] width 44 height 18
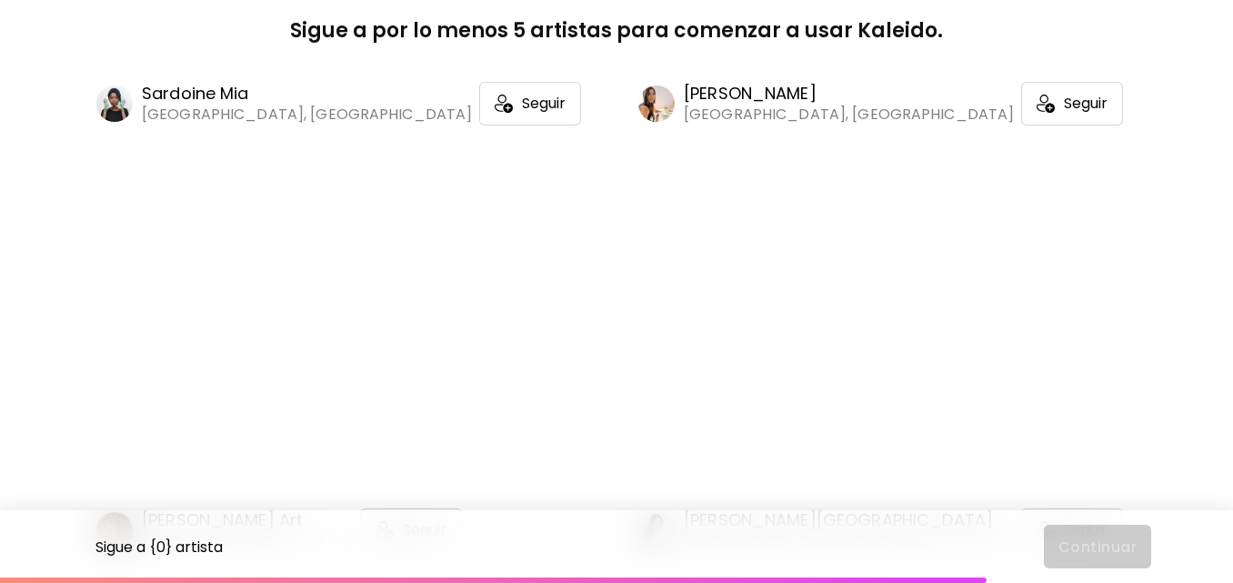
scroll to position [17495, 0]
click at [522, 112] on span "Seguir" at bounding box center [544, 103] width 44 height 18
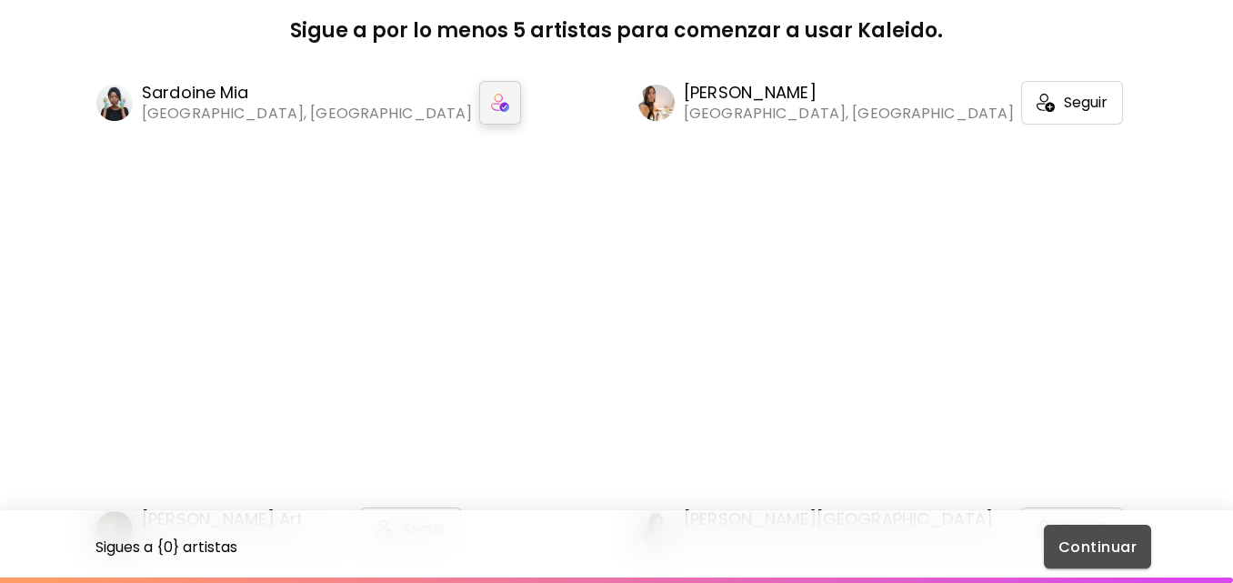
click at [1089, 546] on span "Continuar" at bounding box center [1097, 546] width 78 height 19
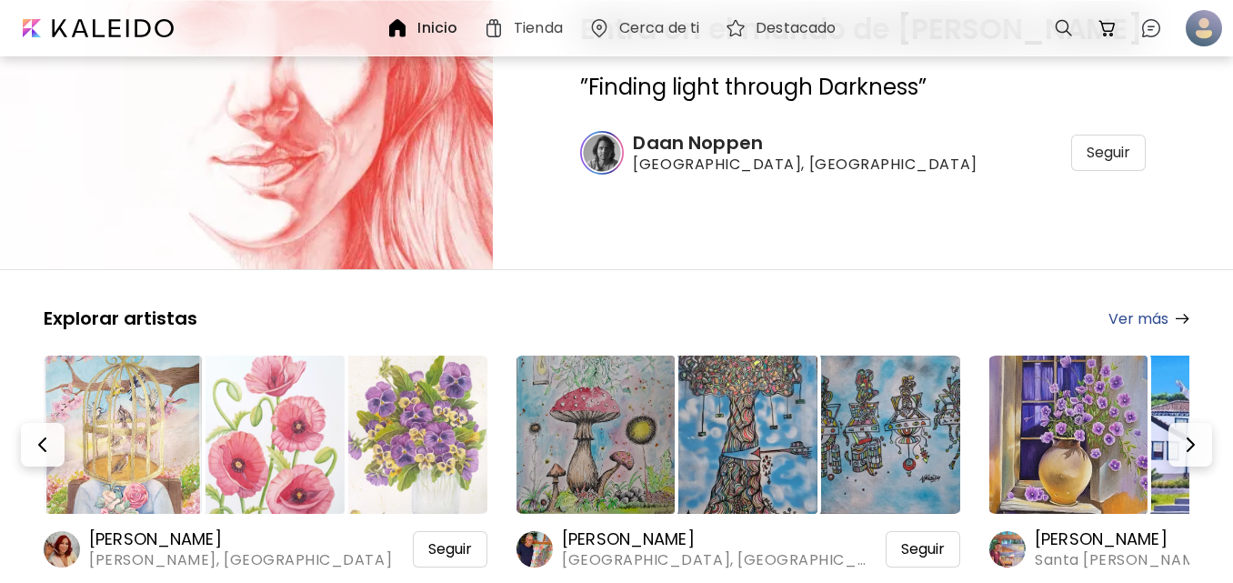
scroll to position [273, 0]
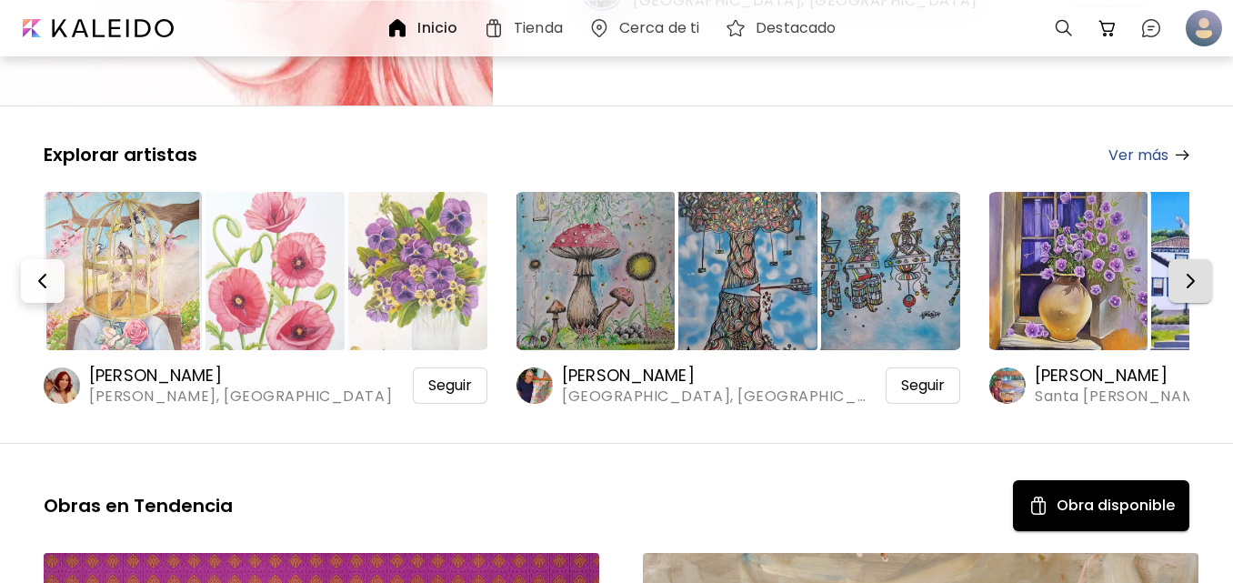
click at [1194, 272] on img "button" at bounding box center [1190, 281] width 22 height 22
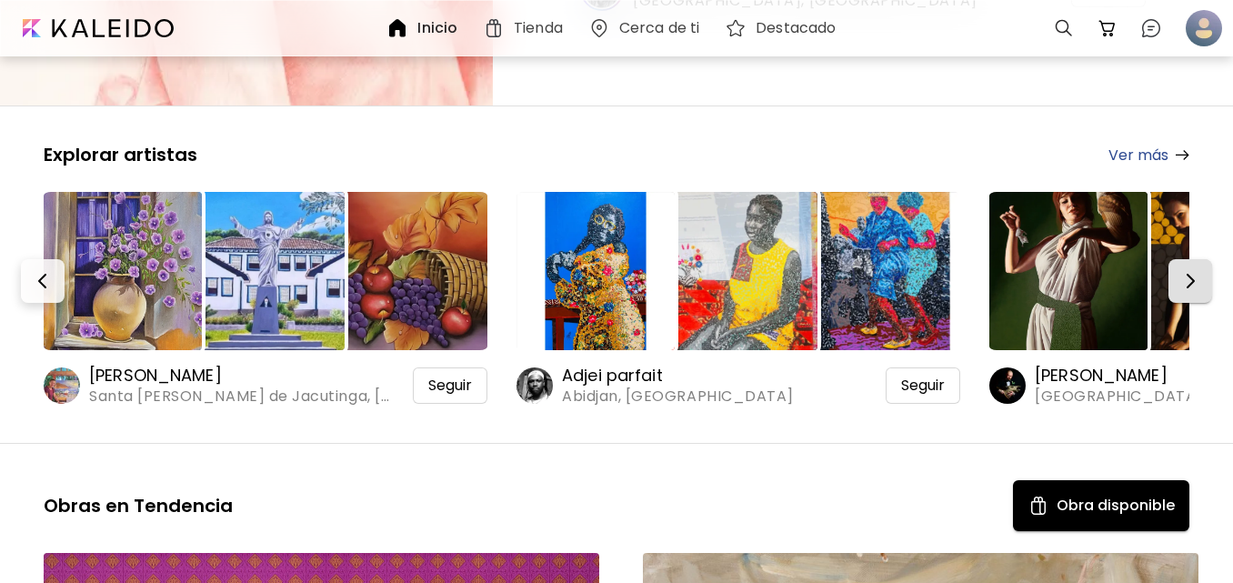
click at [1194, 272] on img "button" at bounding box center [1190, 281] width 22 height 22
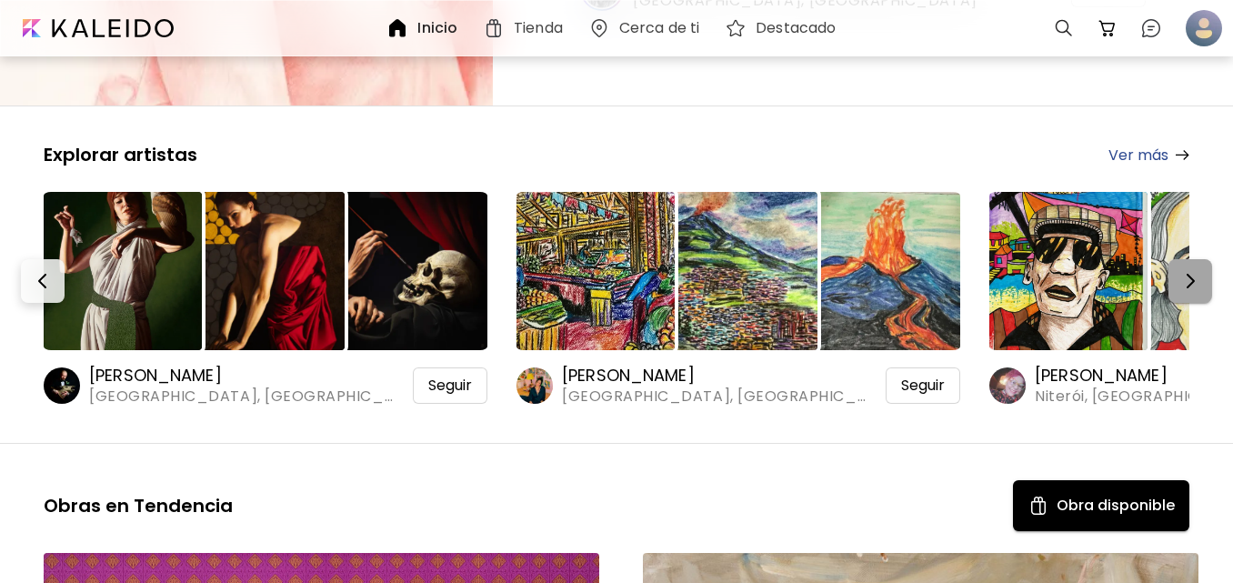
click at [1195, 278] on img "button" at bounding box center [1190, 281] width 22 height 22
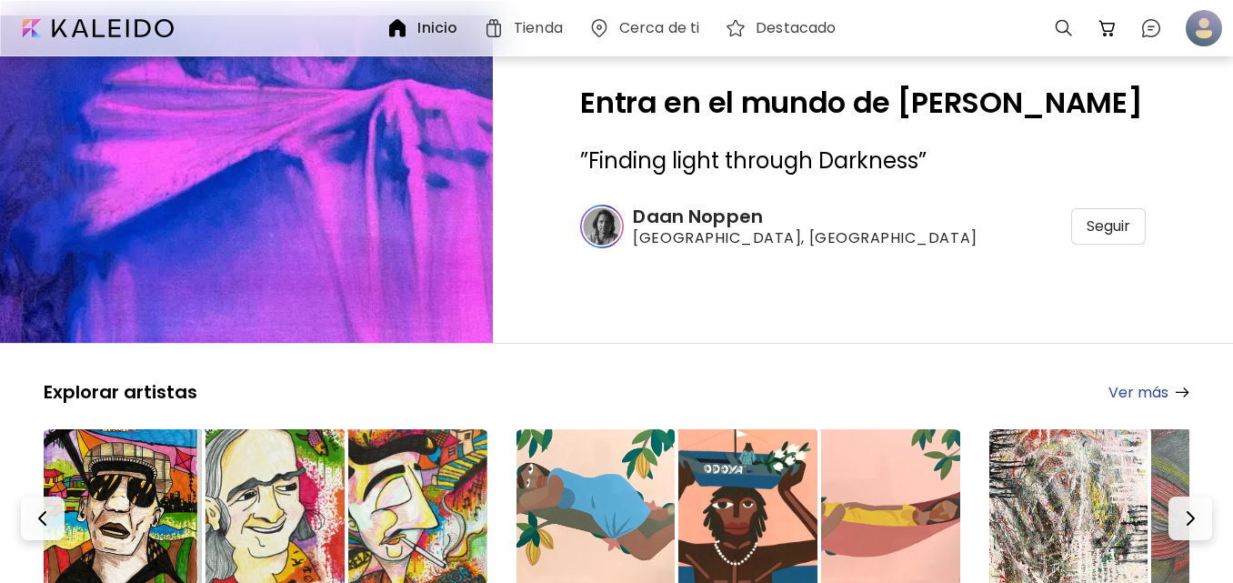
scroll to position [0, 0]
